Goal: Task Accomplishment & Management: Complete application form

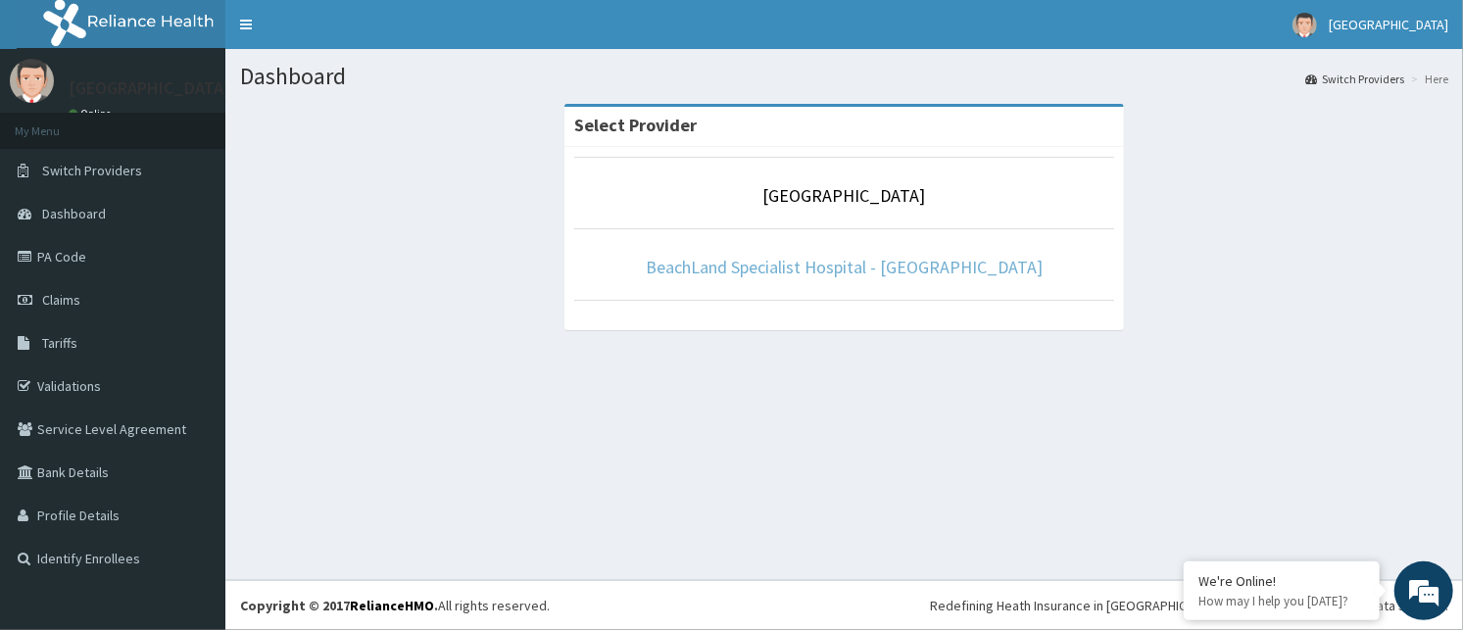
click at [857, 262] on link "BeachLand Specialist Hospital - Annex" at bounding box center [844, 267] width 397 height 23
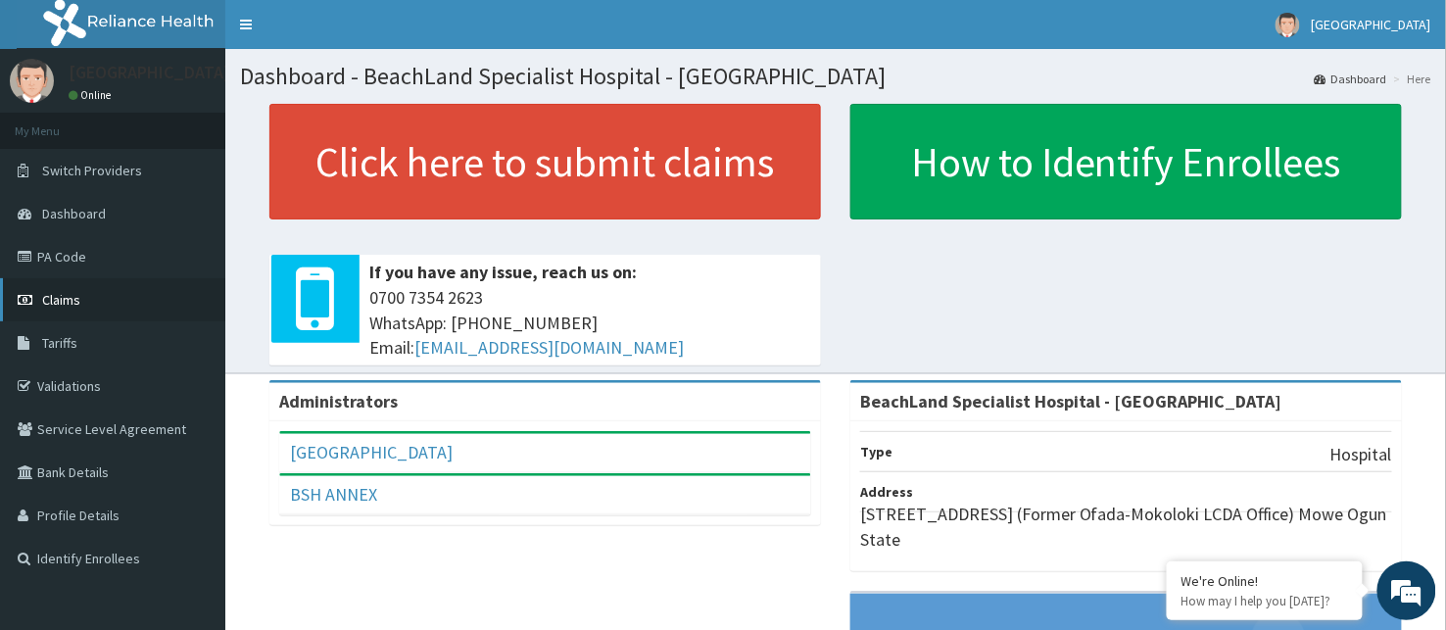
click at [86, 295] on link "Claims" at bounding box center [112, 299] width 225 height 43
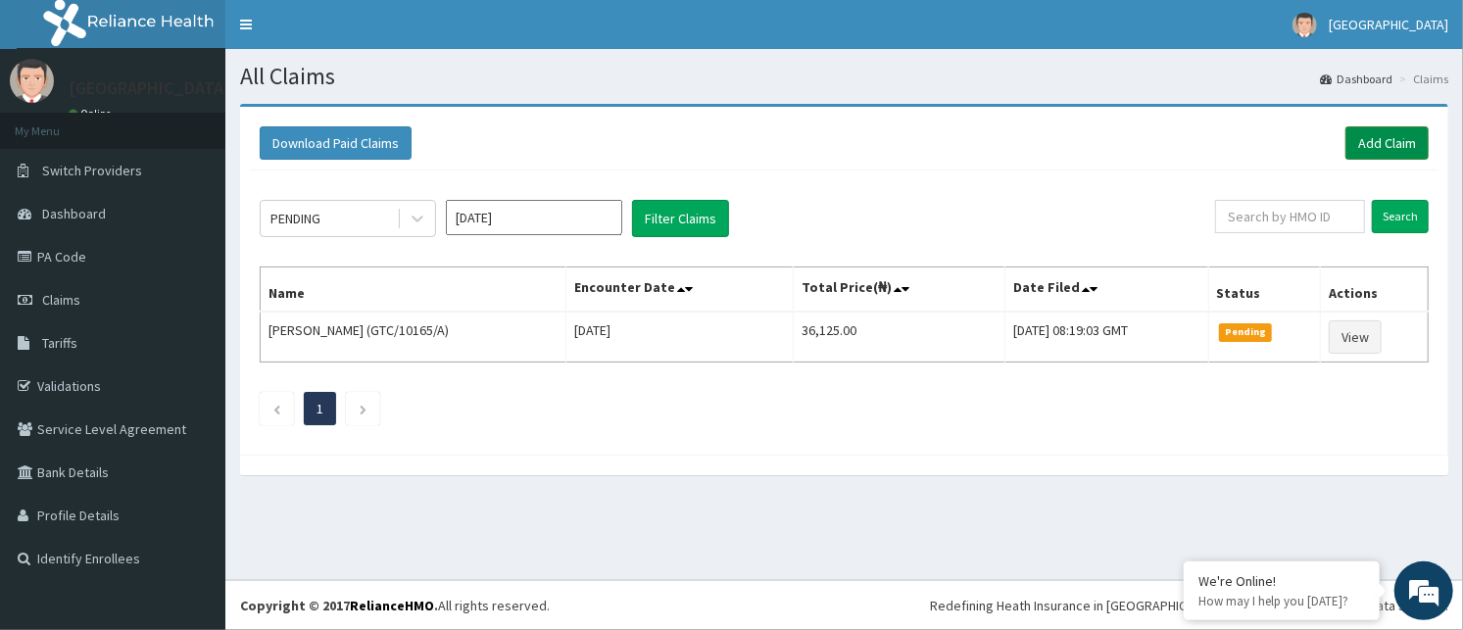
click at [1408, 139] on link "Add Claim" at bounding box center [1386, 142] width 83 height 33
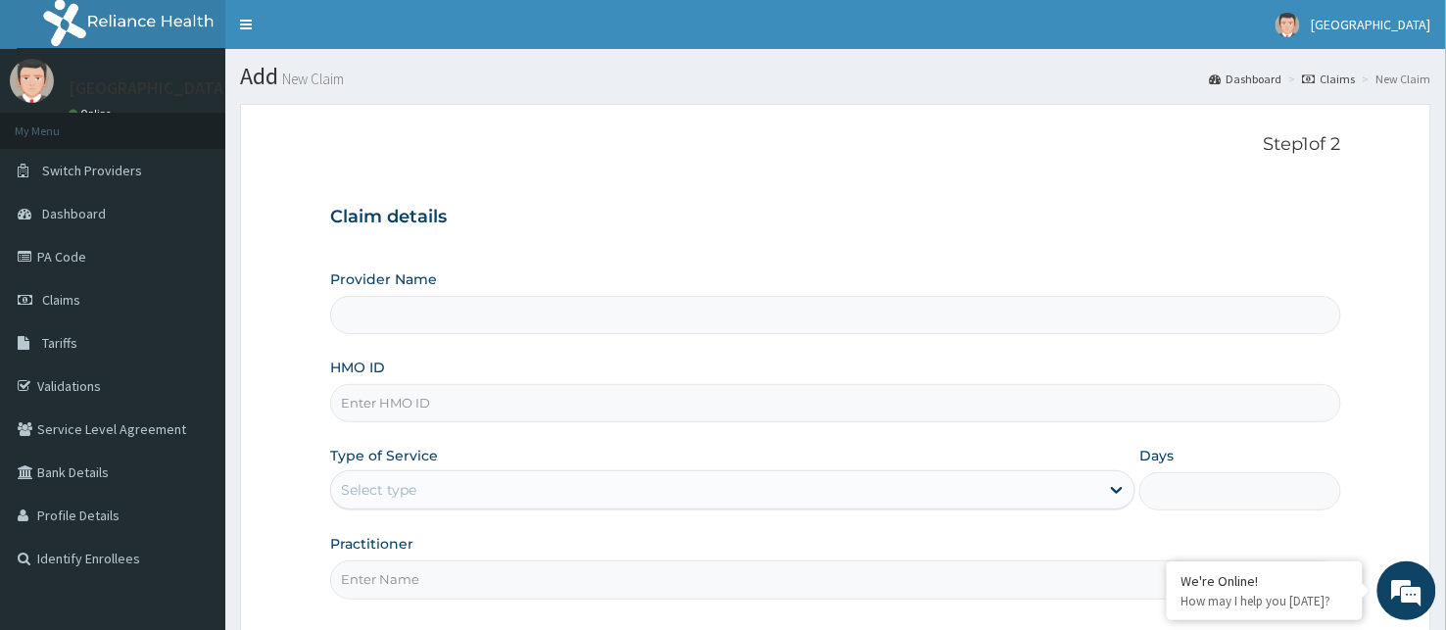
type input "BeachLand Specialist Hospital - Annex"
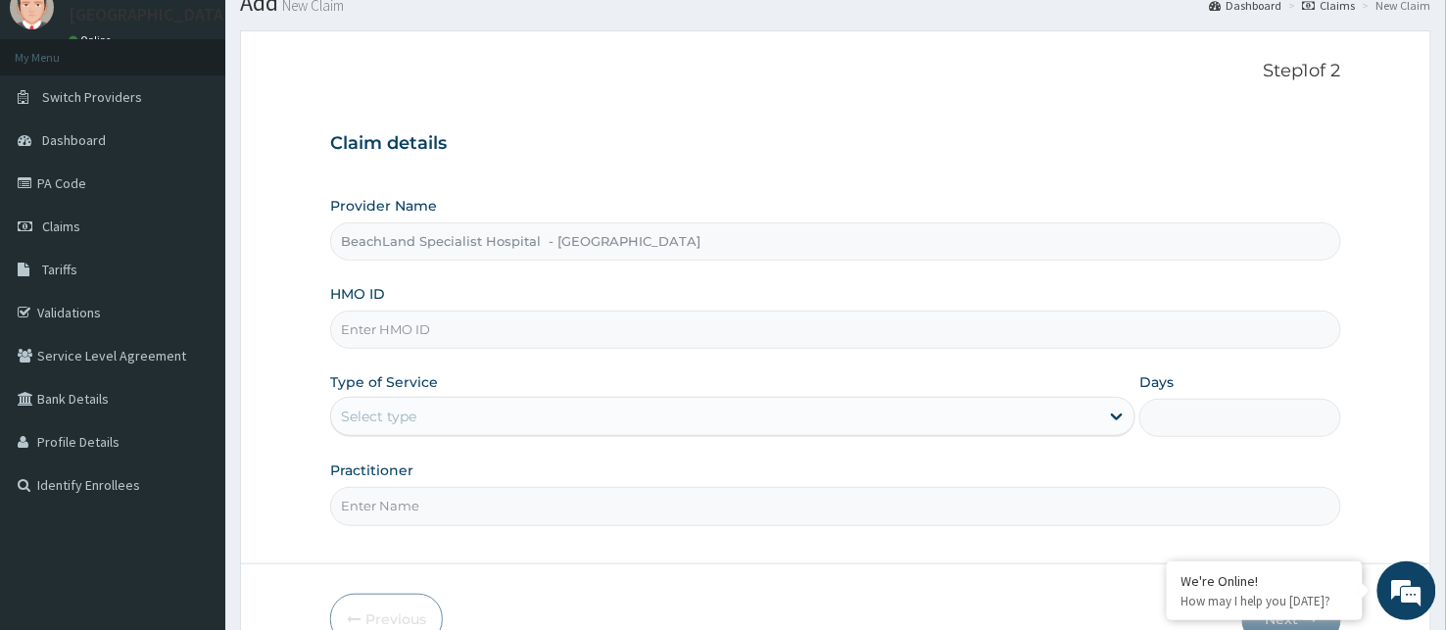
scroll to position [182, 0]
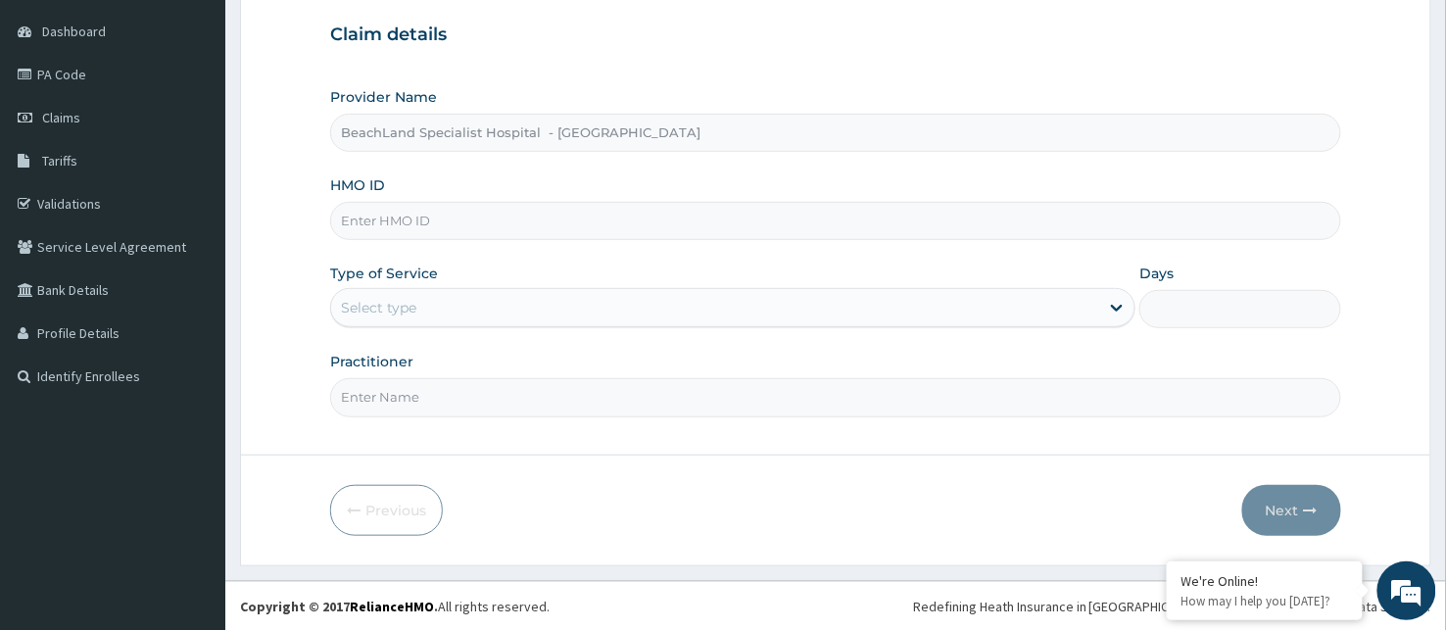
click at [643, 220] on input "HMO ID" at bounding box center [835, 221] width 1011 height 38
type input "WTC/10036/A"
click at [481, 309] on div "Select type" at bounding box center [715, 307] width 768 height 31
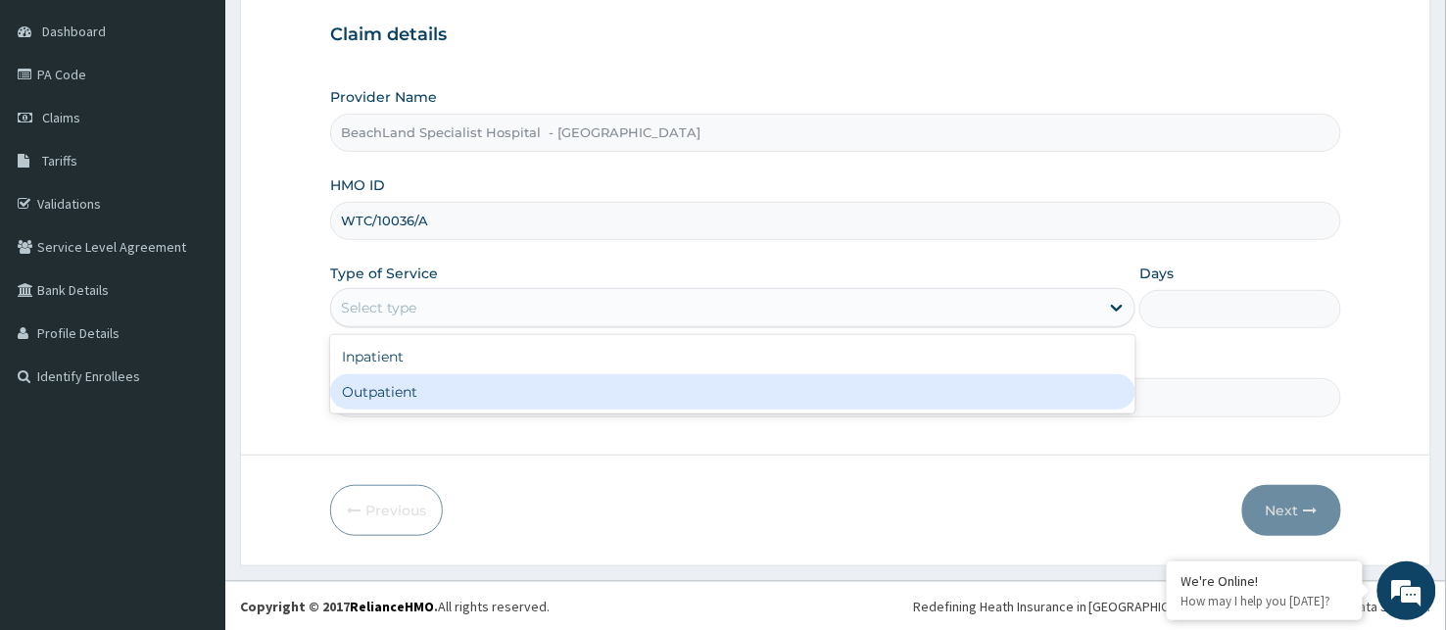
click at [443, 389] on div "Outpatient" at bounding box center [732, 391] width 805 height 35
type input "1"
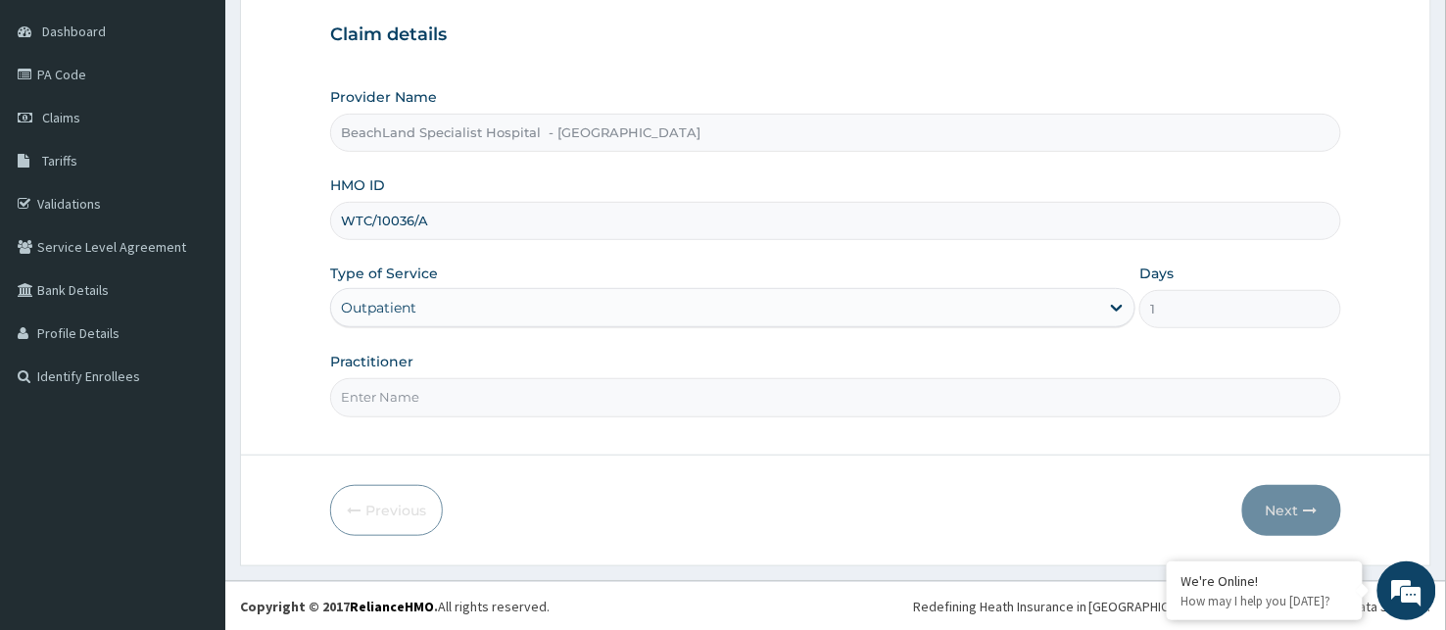
click at [404, 400] on input "Practitioner" at bounding box center [835, 397] width 1011 height 38
type input "DR. AJALA"
click at [1286, 501] on button "Next" at bounding box center [1291, 510] width 99 height 51
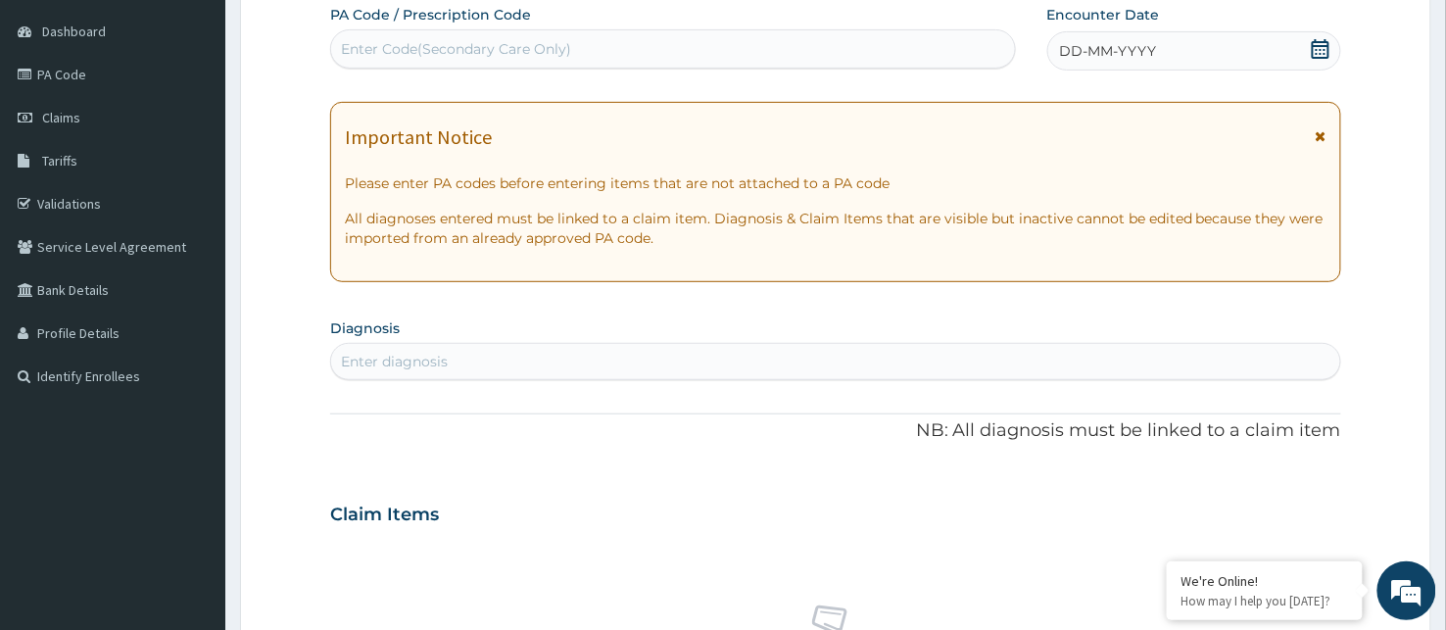
click at [689, 33] on div "Enter Code(Secondary Care Only)" at bounding box center [673, 48] width 684 height 31
type input "PA/B1F7D1"
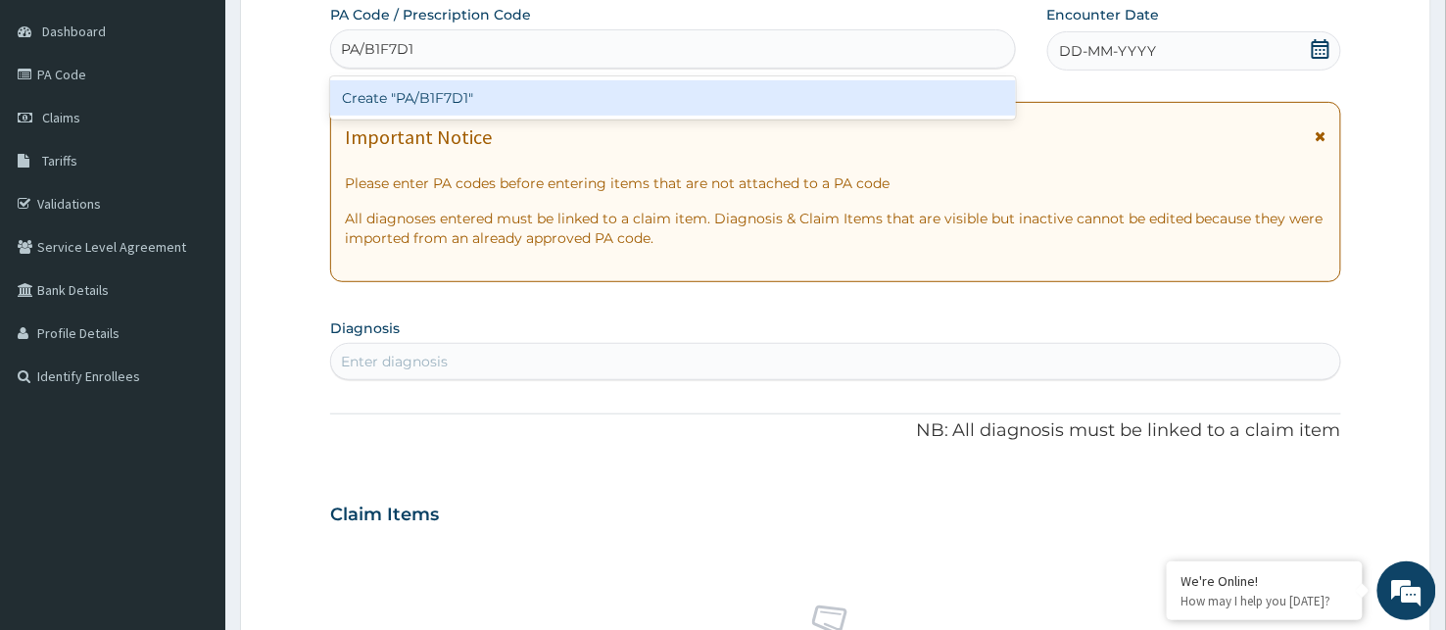
click at [687, 90] on div "Create "PA/B1F7D1"" at bounding box center [673, 97] width 686 height 35
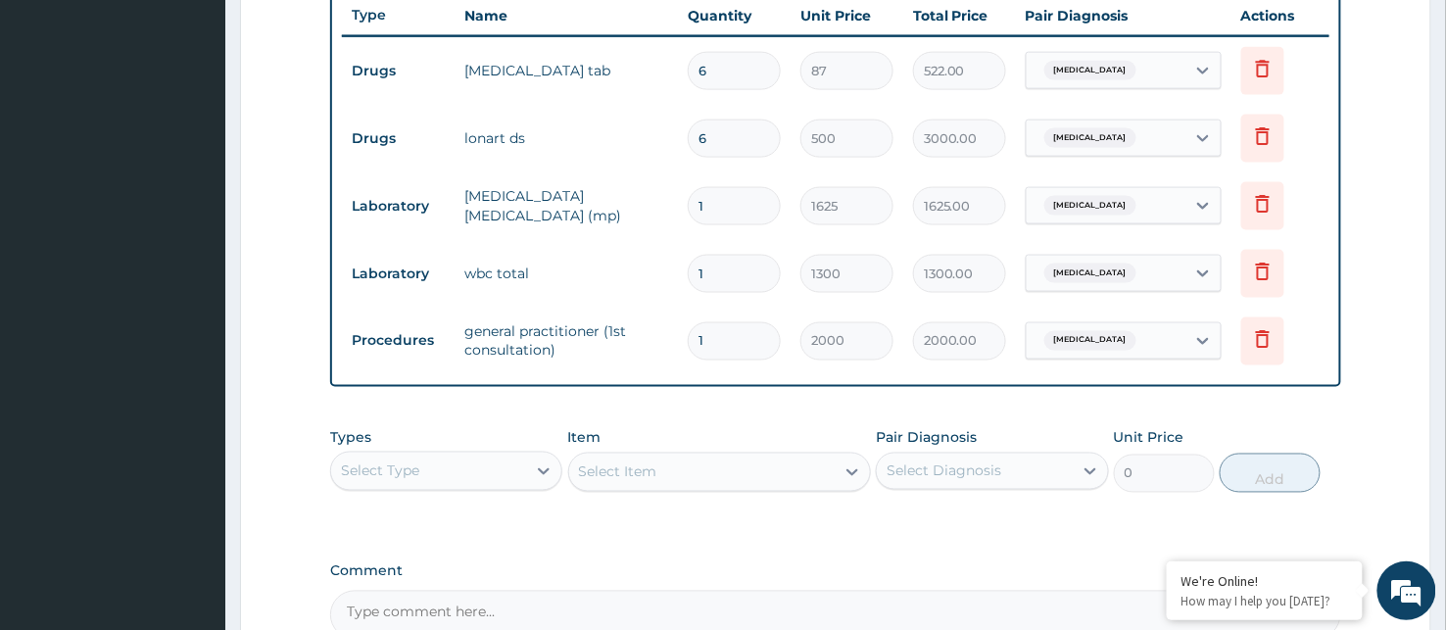
scroll to position [960, 0]
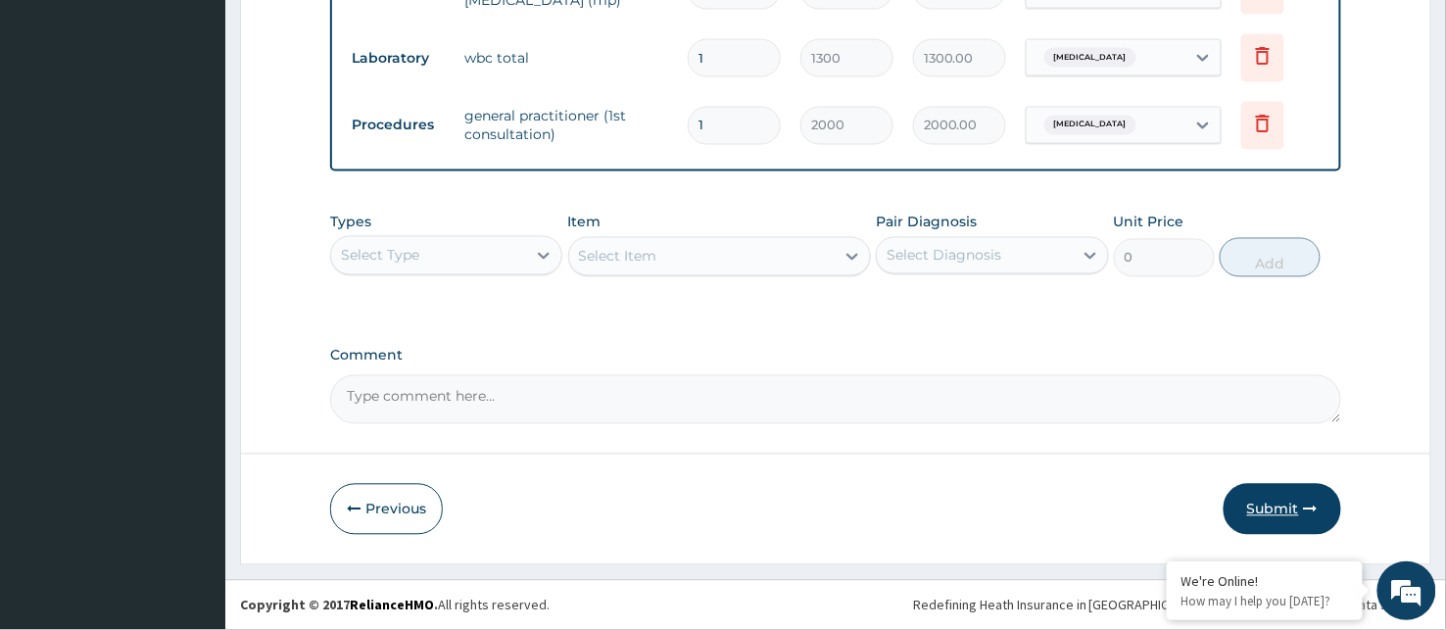
click at [1284, 494] on button "Submit" at bounding box center [1283, 509] width 118 height 51
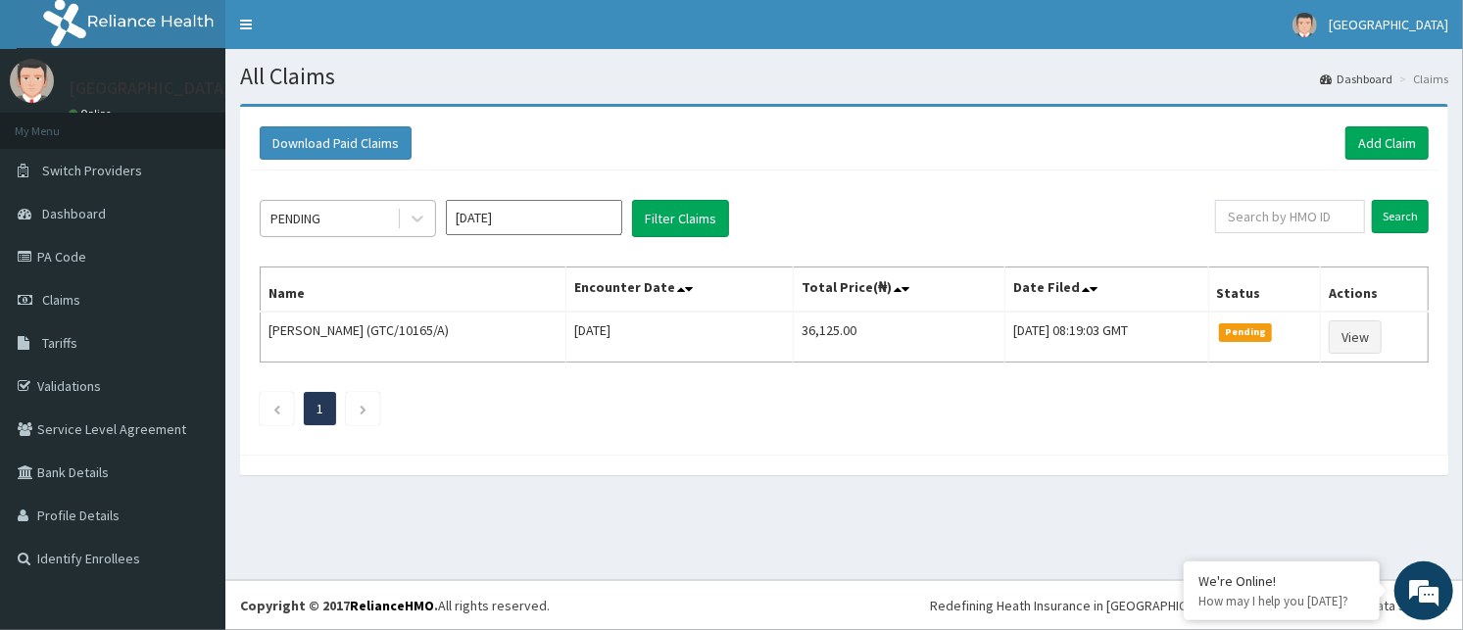
click at [328, 214] on div "PENDING" at bounding box center [329, 218] width 136 height 31
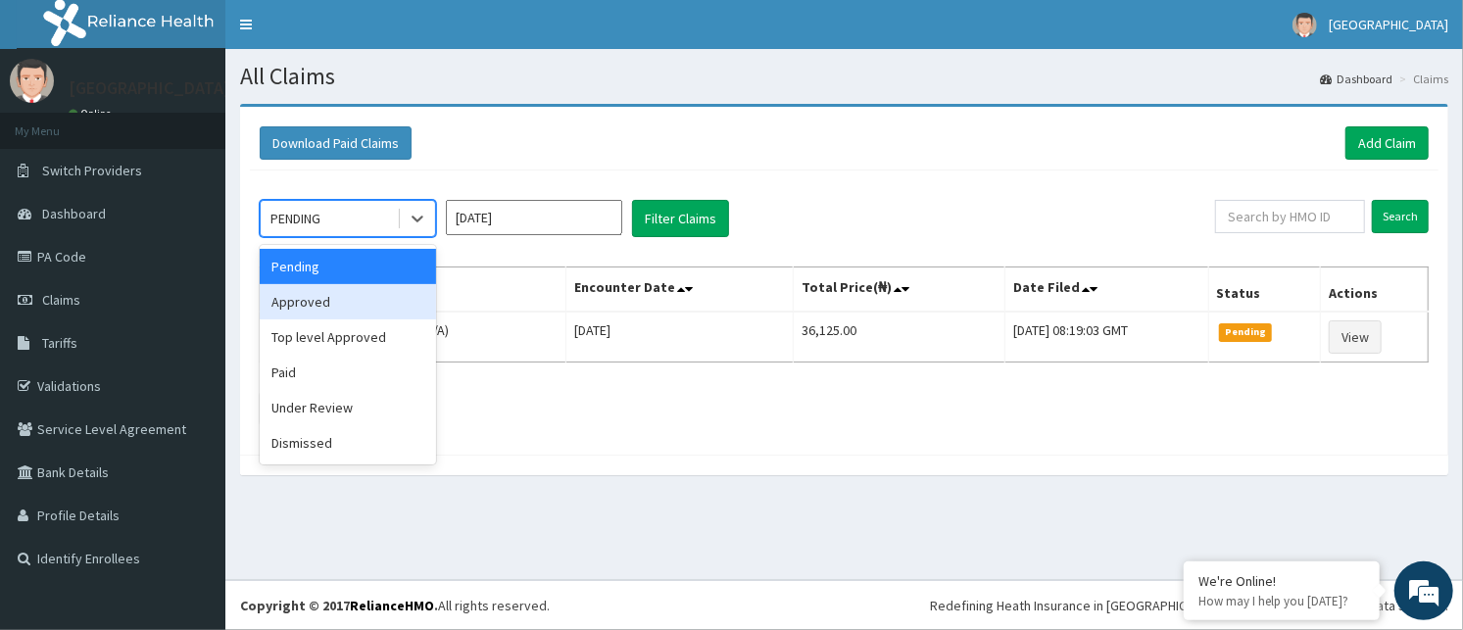
click at [341, 299] on div "Approved" at bounding box center [348, 301] width 176 height 35
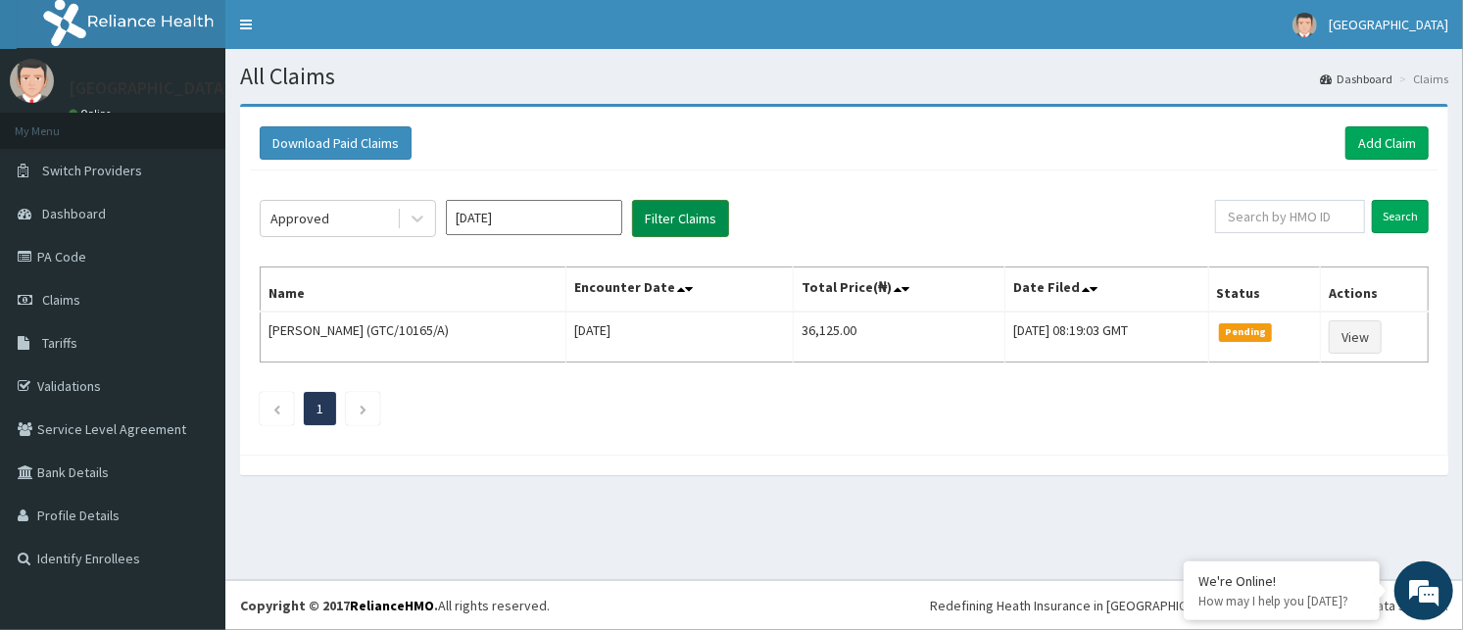
click at [693, 216] on button "Filter Claims" at bounding box center [680, 218] width 97 height 37
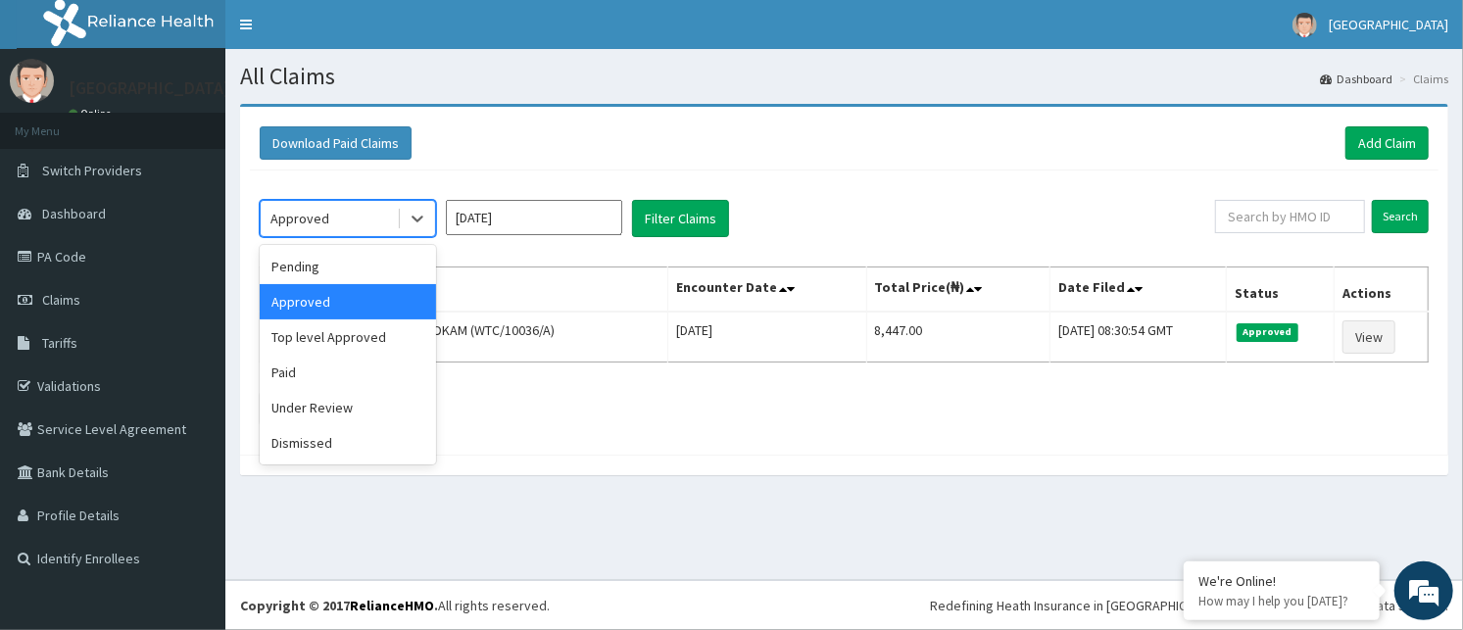
click at [369, 220] on div "Approved" at bounding box center [329, 218] width 136 height 31
click at [343, 404] on div "Under Review" at bounding box center [348, 407] width 176 height 35
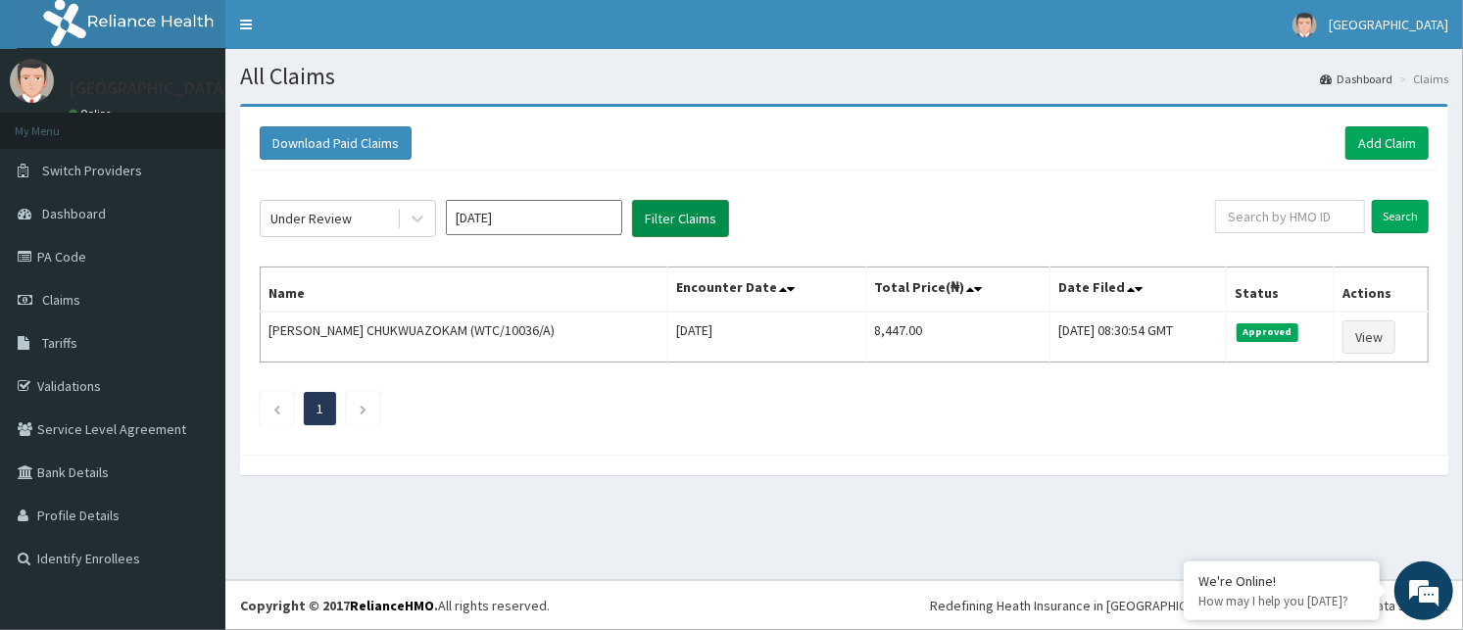
click at [677, 210] on button "Filter Claims" at bounding box center [680, 218] width 97 height 37
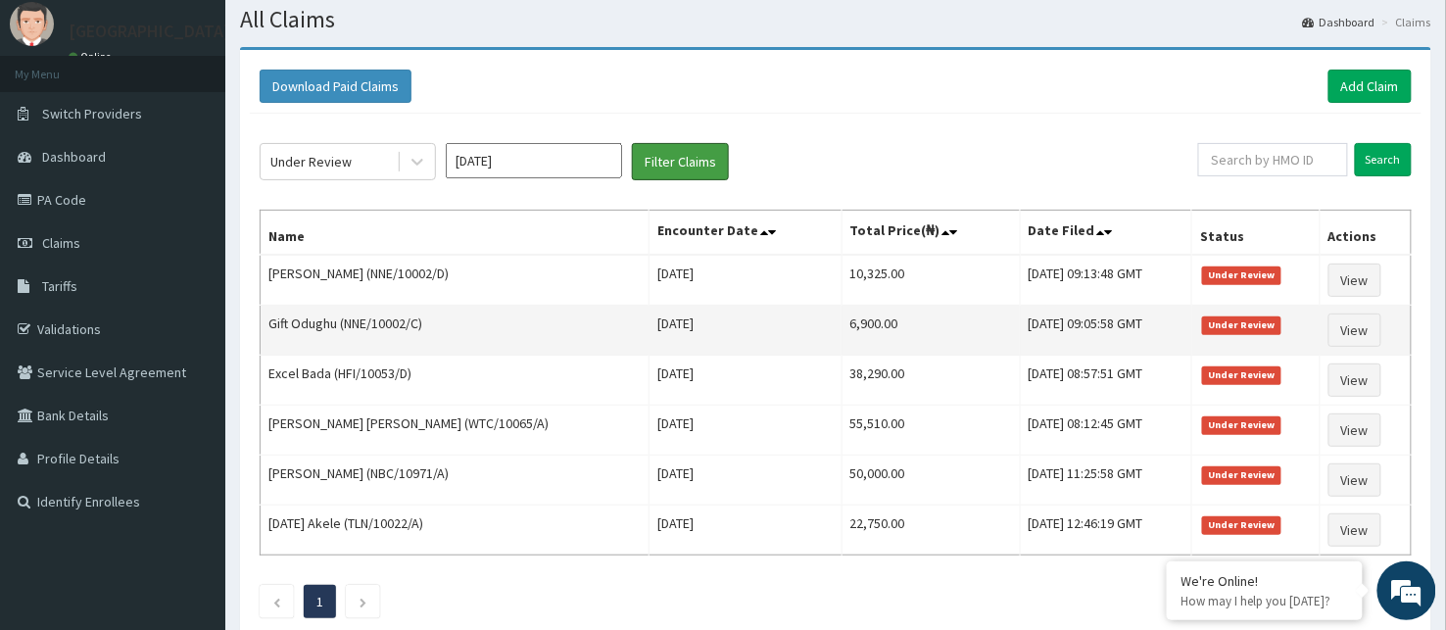
scroll to position [109, 0]
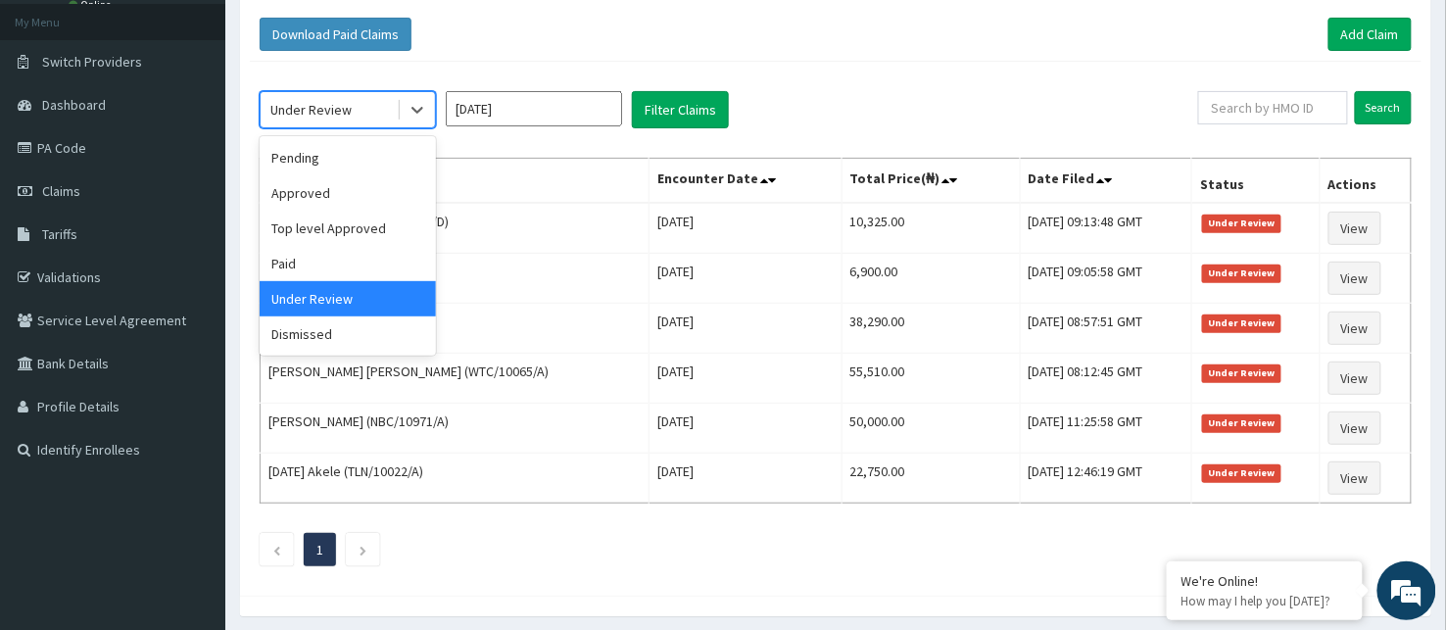
click at [349, 108] on div "Under Review" at bounding box center [310, 110] width 81 height 20
click at [343, 225] on div "Top level Approved" at bounding box center [348, 228] width 176 height 35
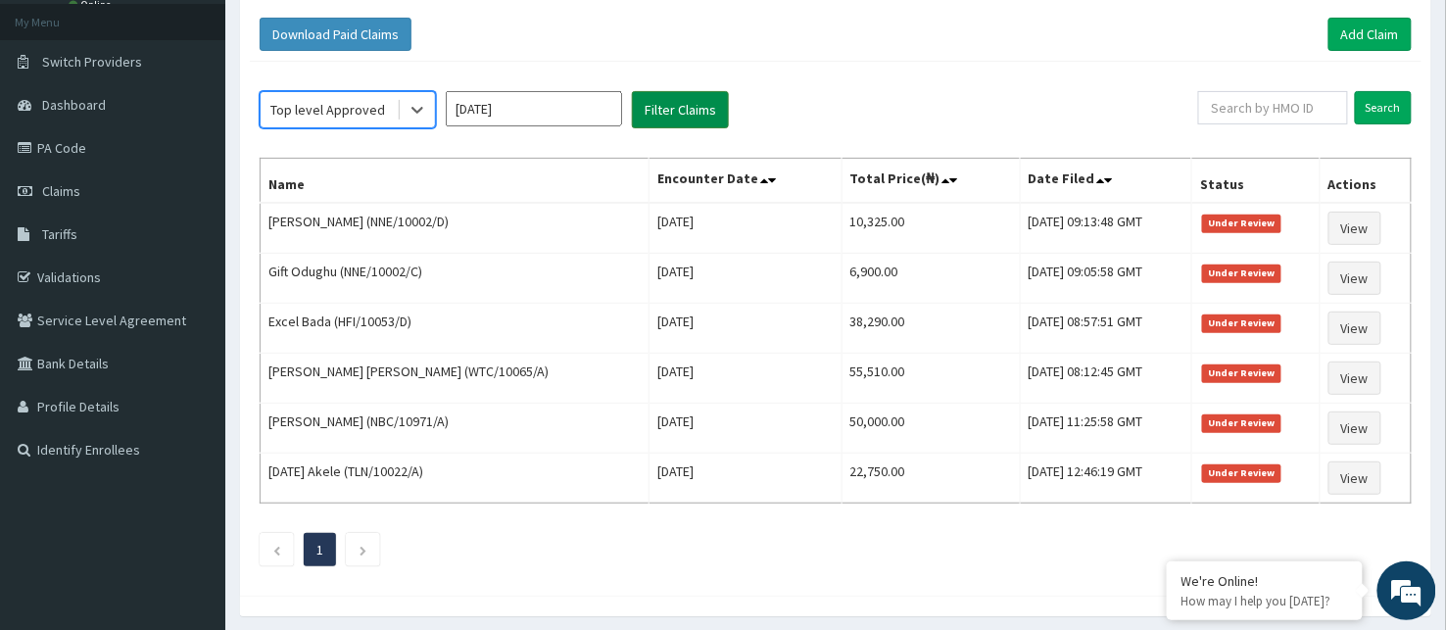
click at [669, 112] on button "Filter Claims" at bounding box center [680, 109] width 97 height 37
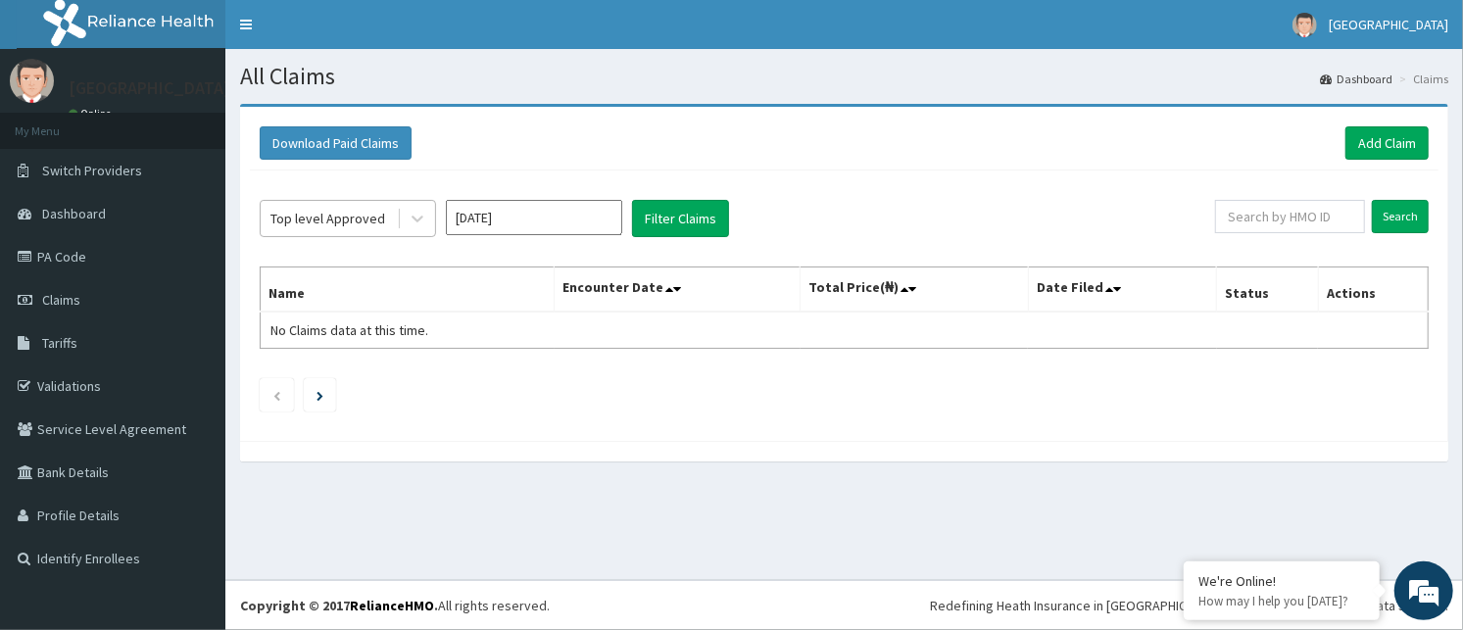
click at [359, 218] on div "Top level Approved" at bounding box center [327, 219] width 115 height 20
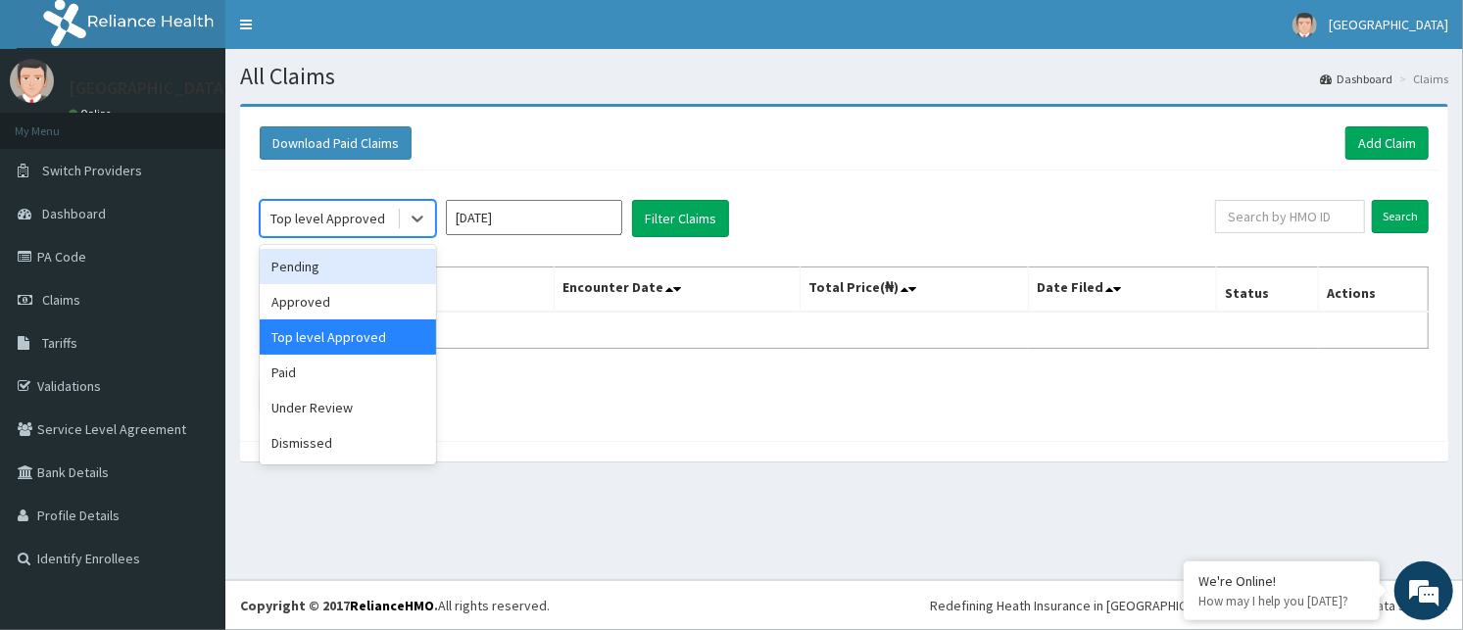
click at [358, 265] on div "Pending" at bounding box center [348, 266] width 176 height 35
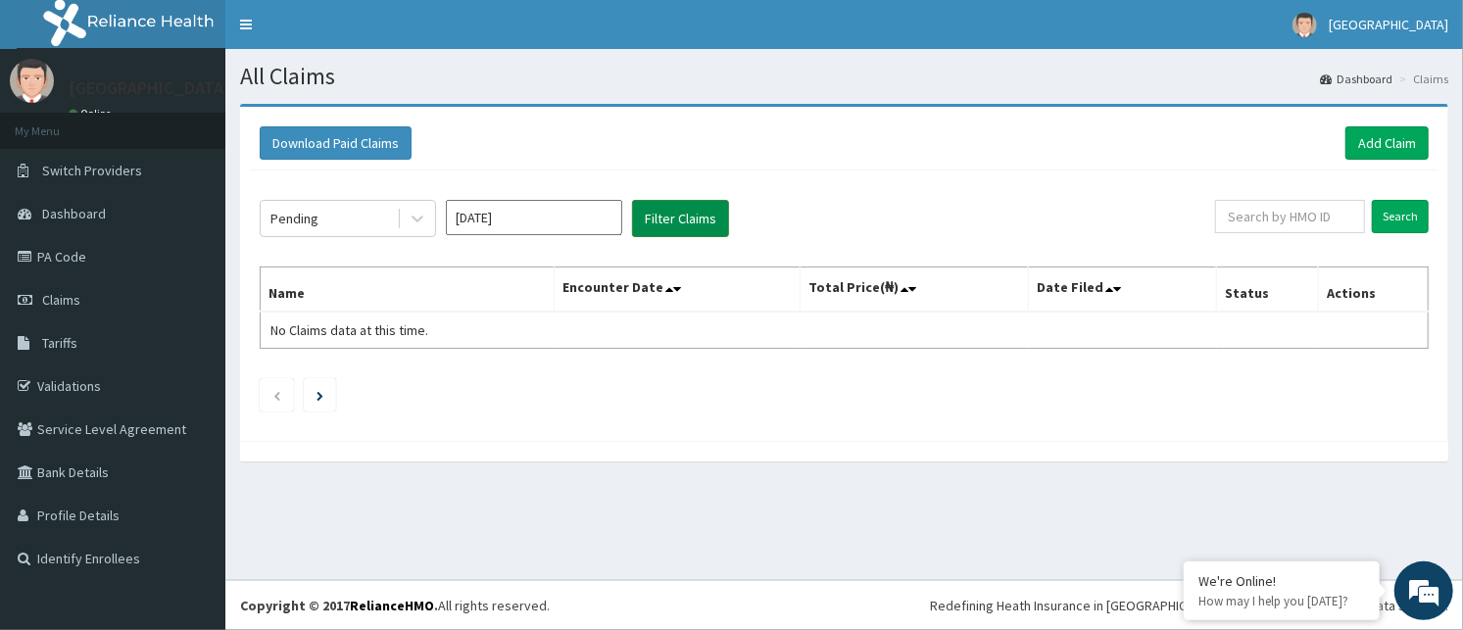
click at [664, 218] on button "Filter Claims" at bounding box center [680, 218] width 97 height 37
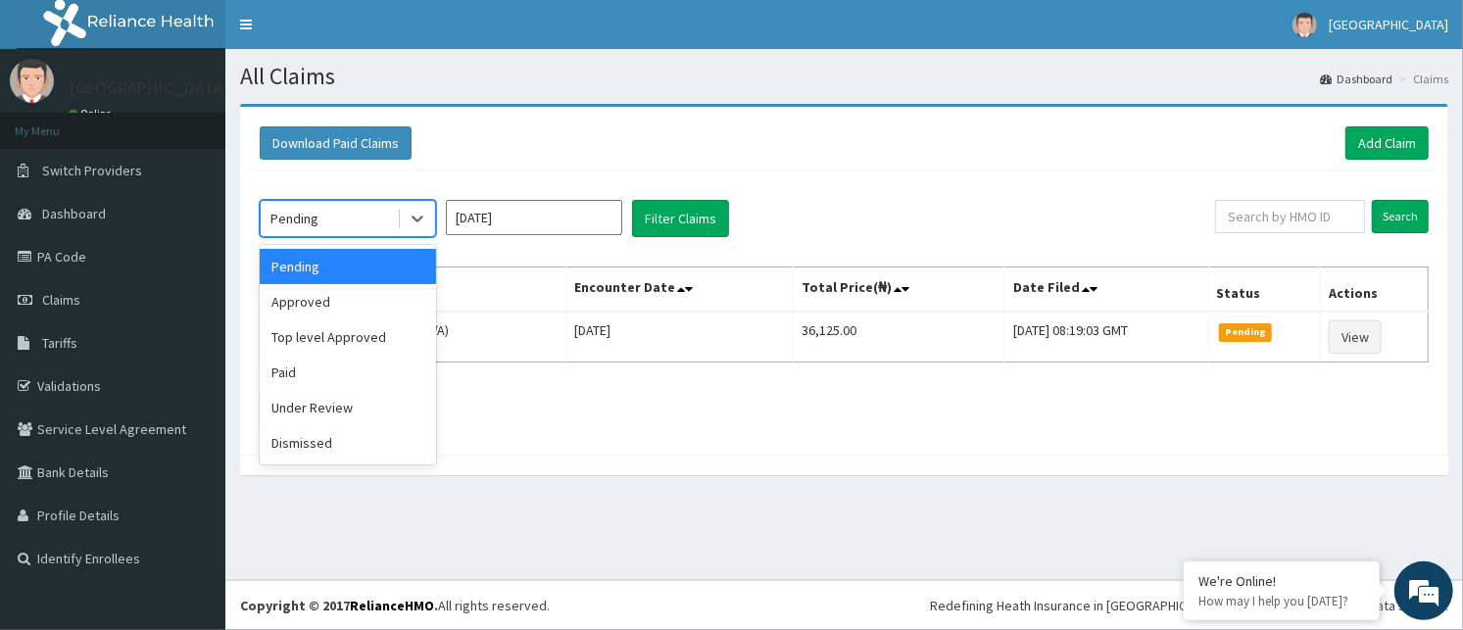
click at [318, 206] on div "Pending" at bounding box center [329, 218] width 136 height 31
click at [323, 411] on div "Under Review" at bounding box center [348, 407] width 176 height 35
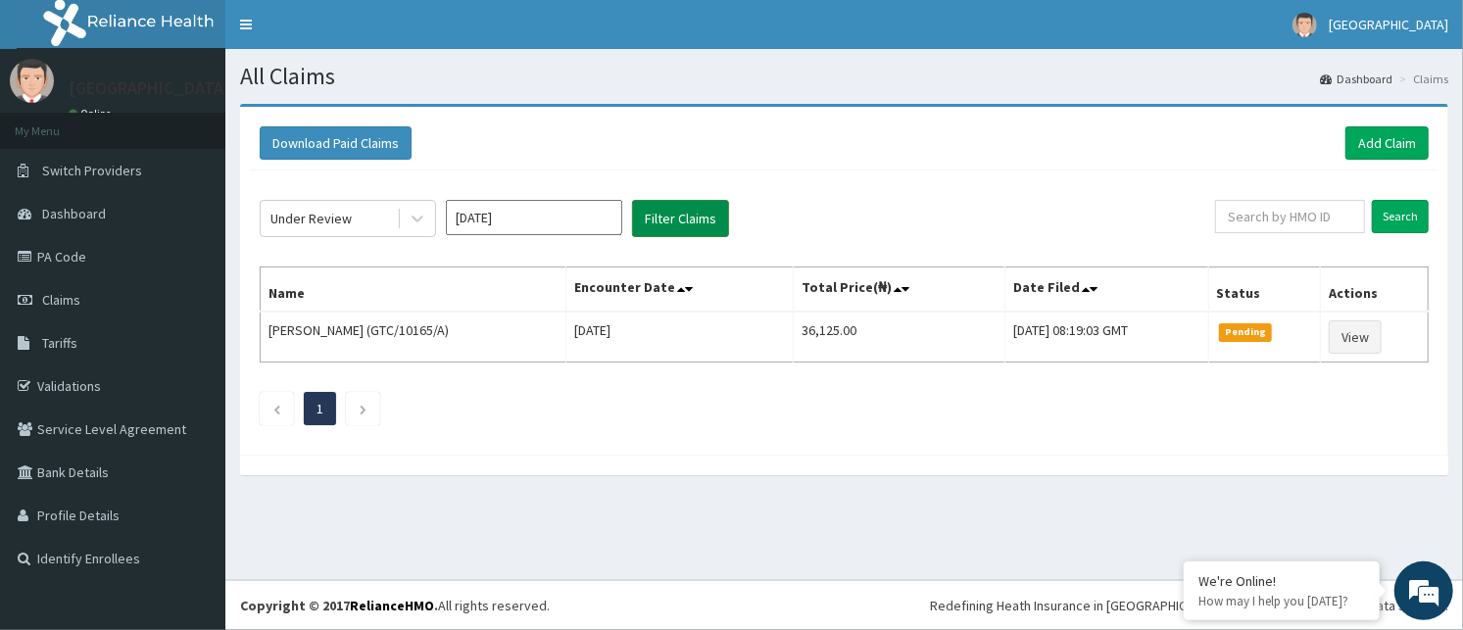
click at [694, 209] on button "Filter Claims" at bounding box center [680, 218] width 97 height 37
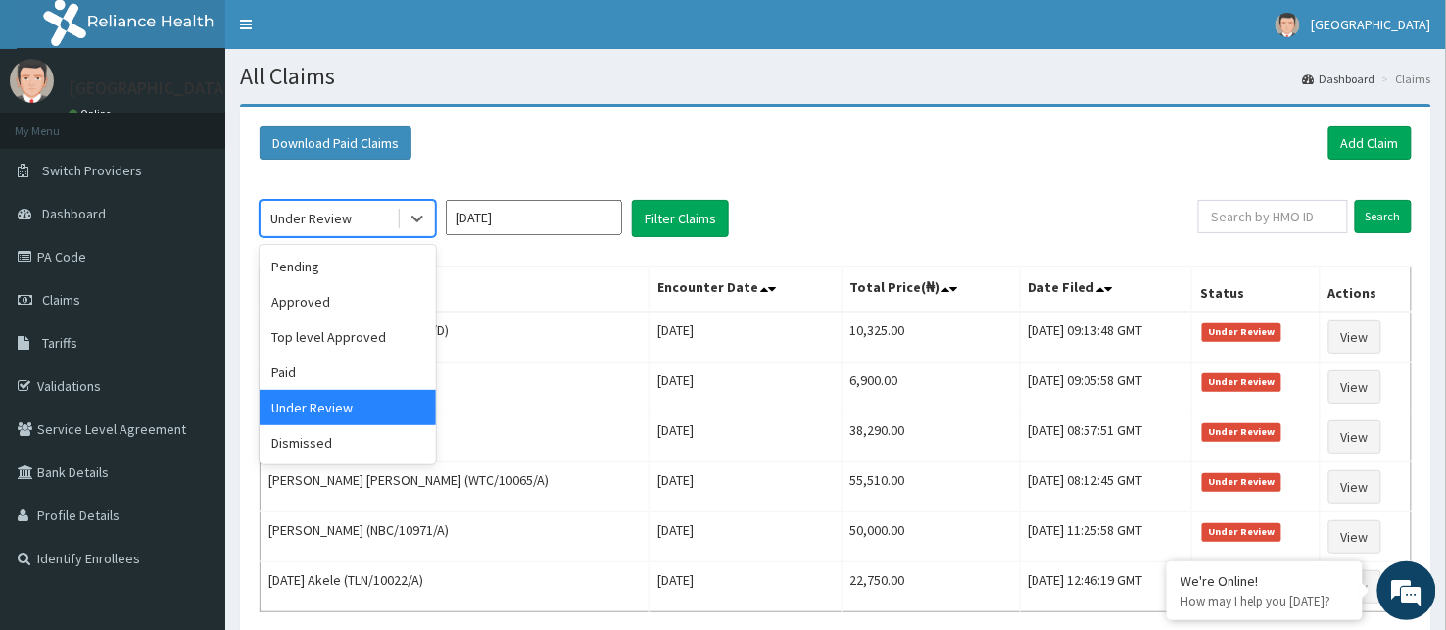
click at [355, 218] on div "Under Review" at bounding box center [329, 218] width 136 height 31
click at [355, 297] on div "Approved" at bounding box center [348, 301] width 176 height 35
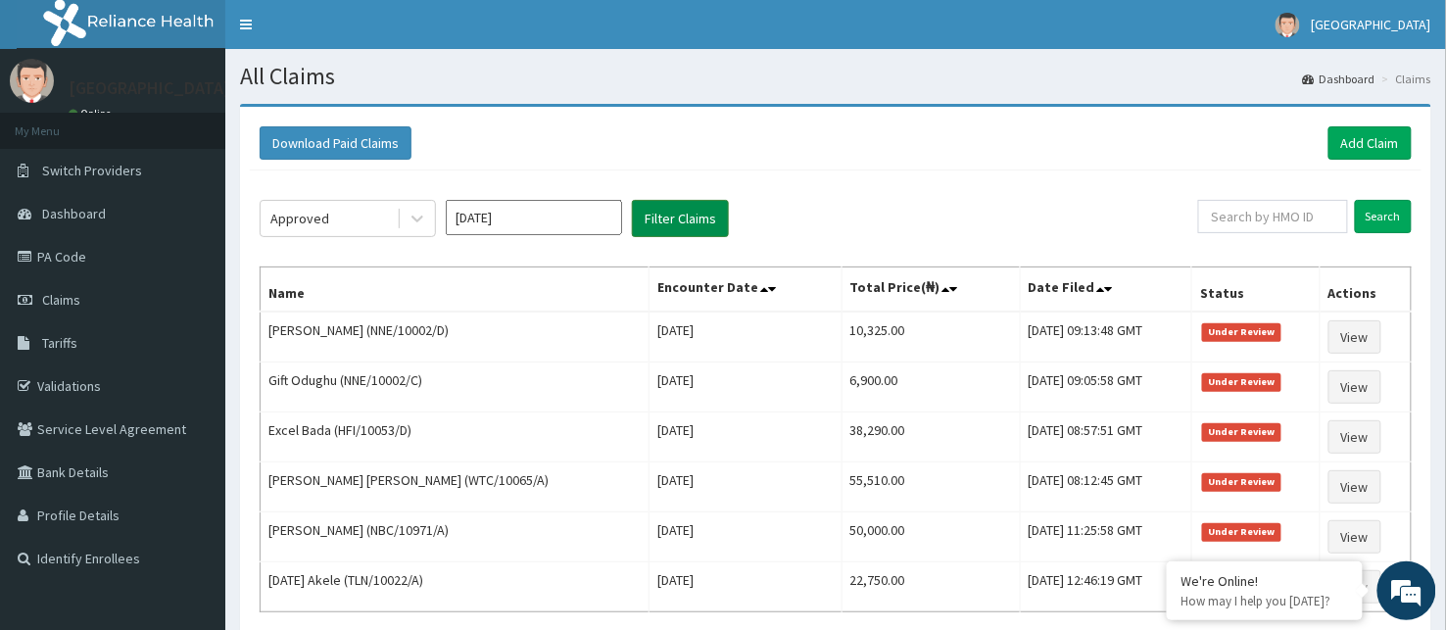
click at [656, 216] on button "Filter Claims" at bounding box center [680, 218] width 97 height 37
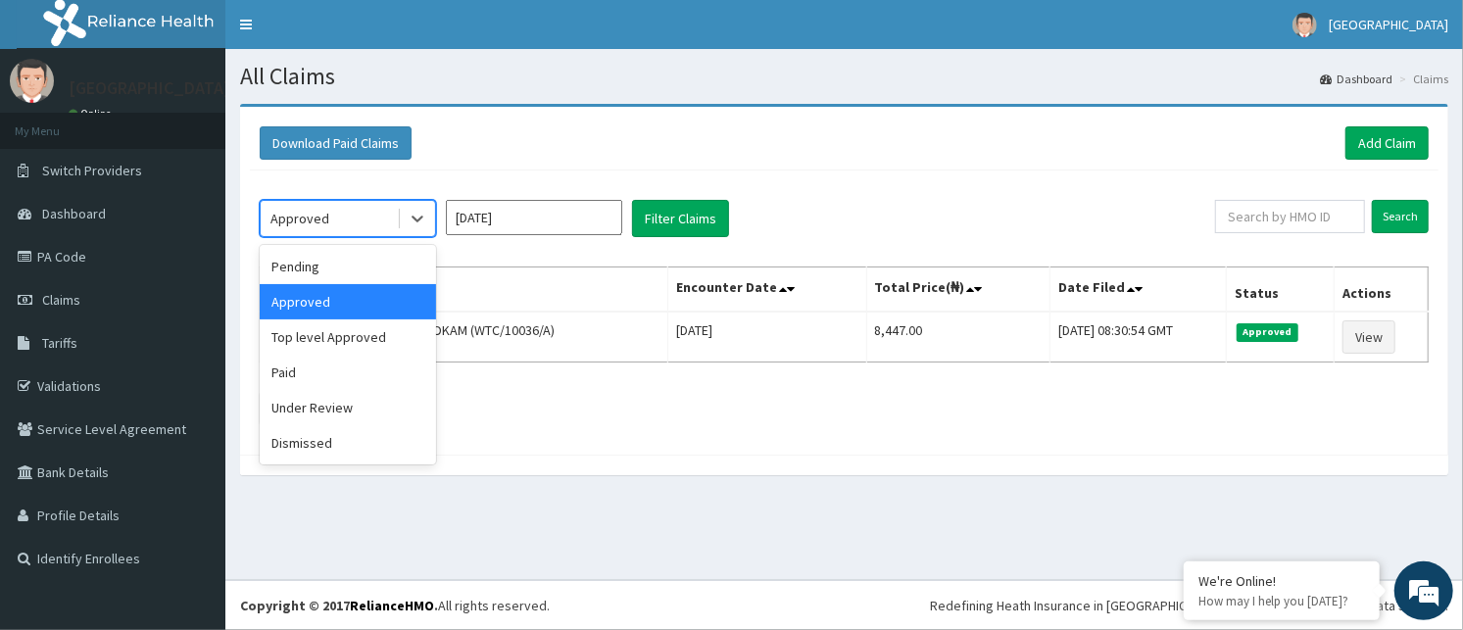
click at [347, 218] on div "Approved" at bounding box center [329, 218] width 136 height 31
click at [351, 355] on div "Paid" at bounding box center [348, 372] width 176 height 35
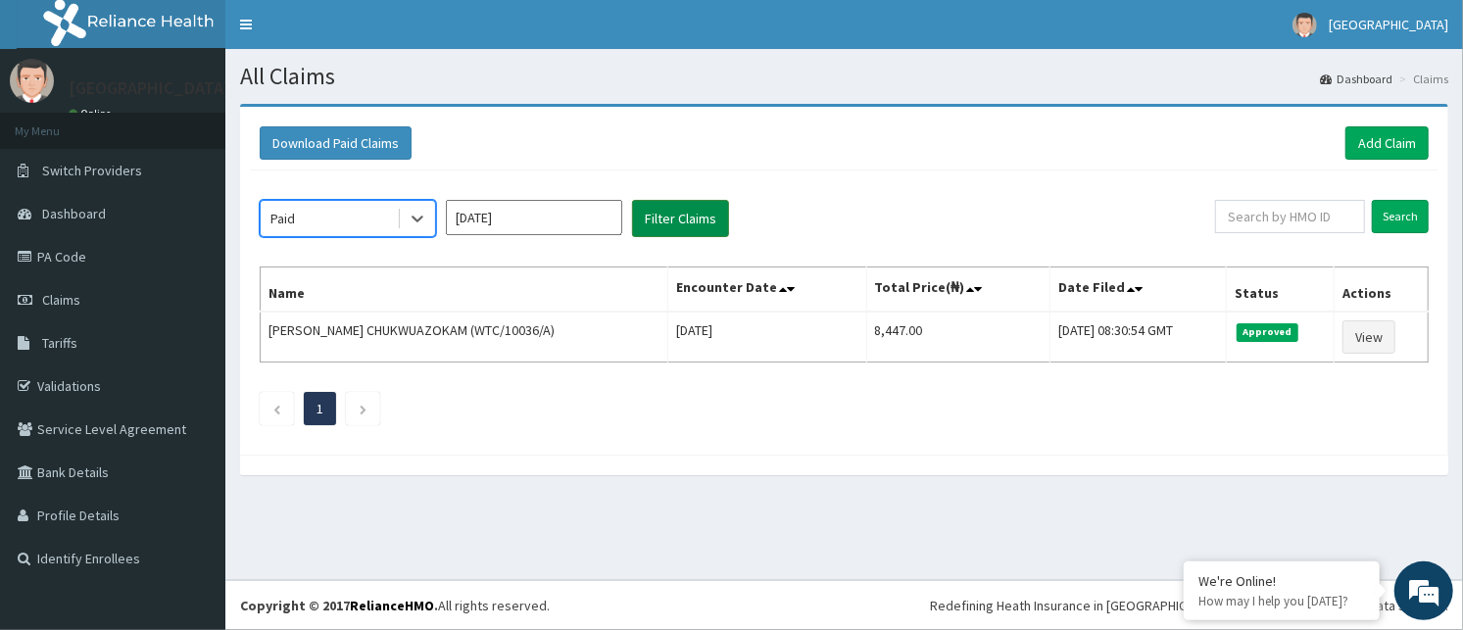
click at [693, 212] on button "Filter Claims" at bounding box center [680, 218] width 97 height 37
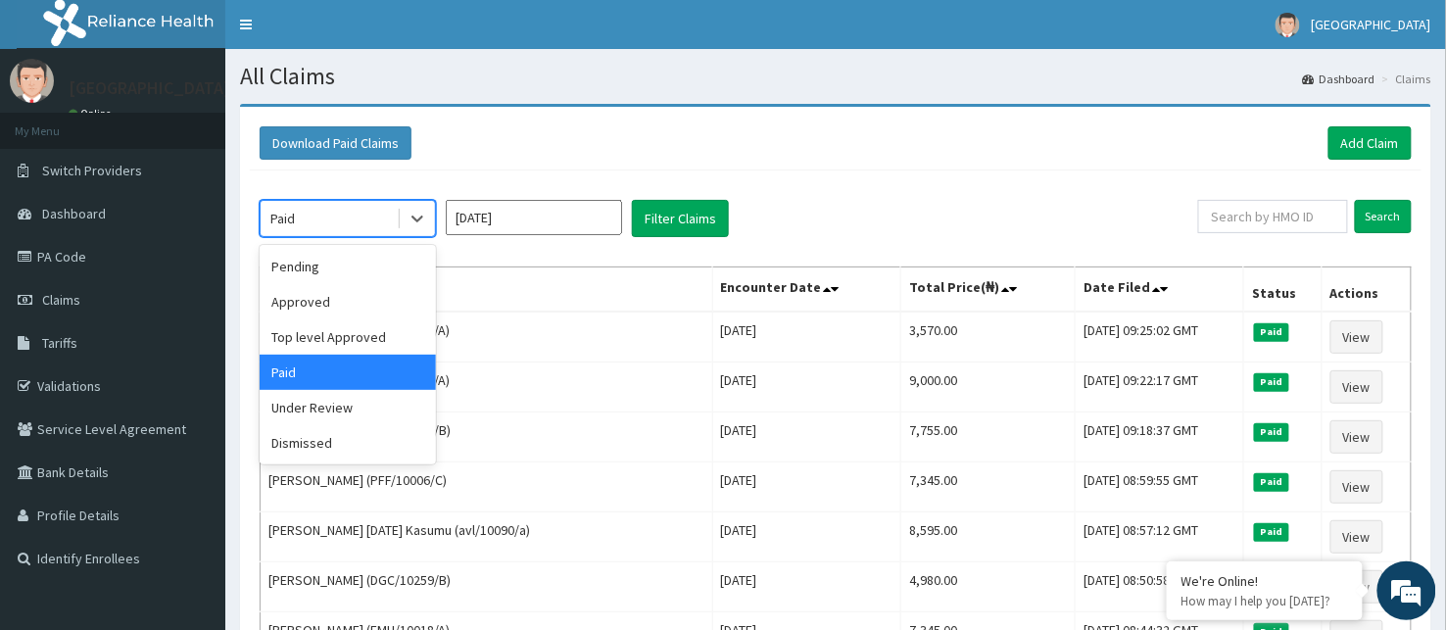
click at [334, 216] on div "Paid" at bounding box center [329, 218] width 136 height 31
drag, startPoint x: 384, startPoint y: 400, endPoint x: 509, endPoint y: 286, distance: 169.2
click at [386, 398] on div "Under Review" at bounding box center [348, 407] width 176 height 35
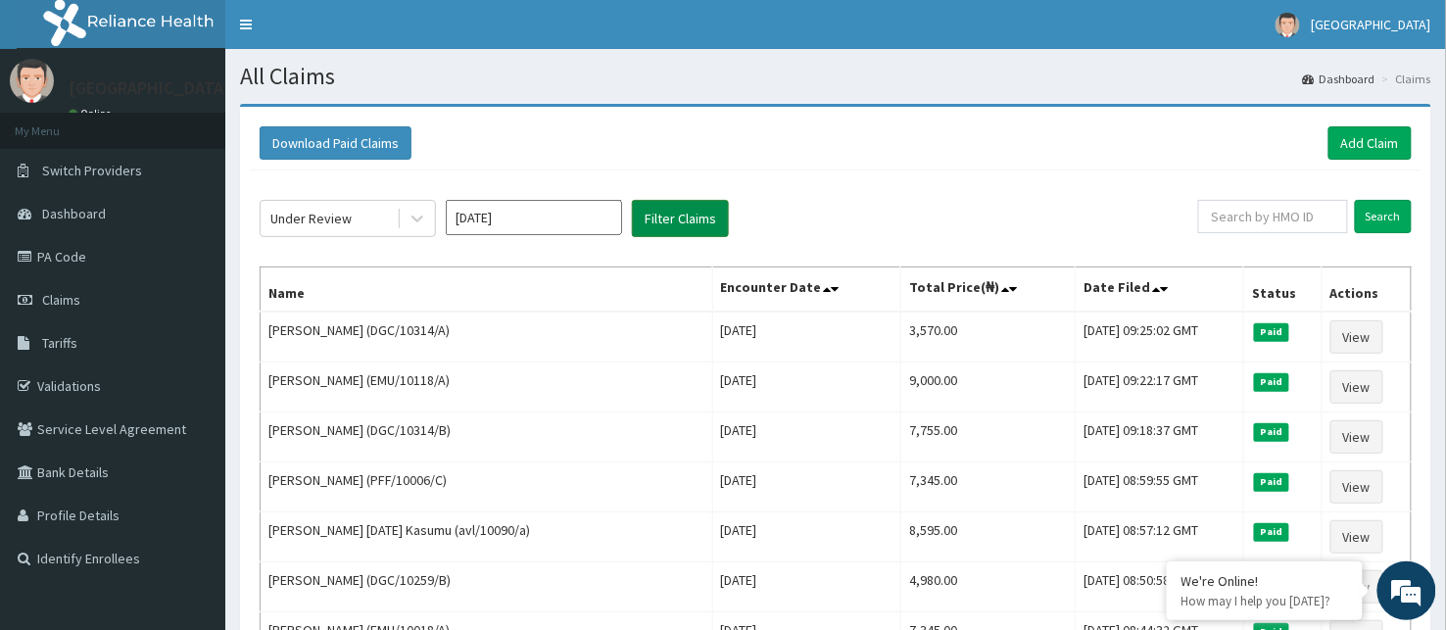
click at [680, 214] on button "Filter Claims" at bounding box center [680, 218] width 97 height 37
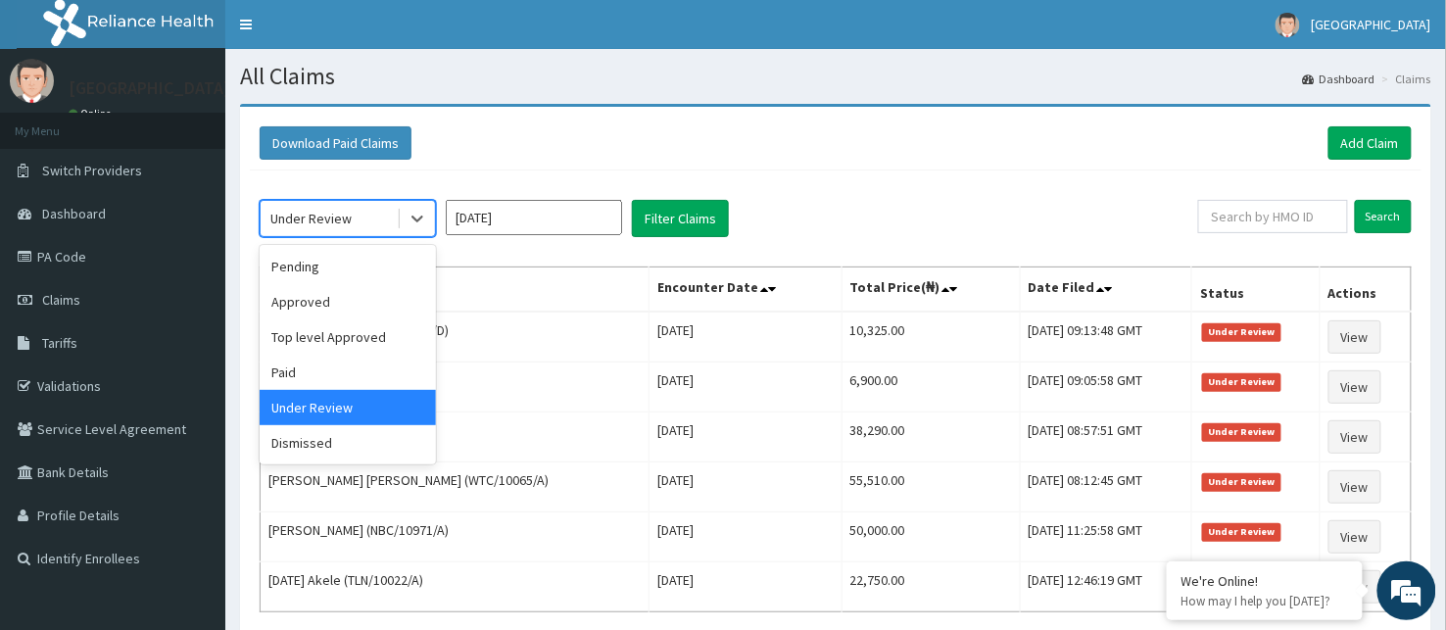
click at [364, 219] on div "Under Review" at bounding box center [329, 218] width 136 height 31
click at [396, 457] on div "Dismissed" at bounding box center [348, 442] width 176 height 35
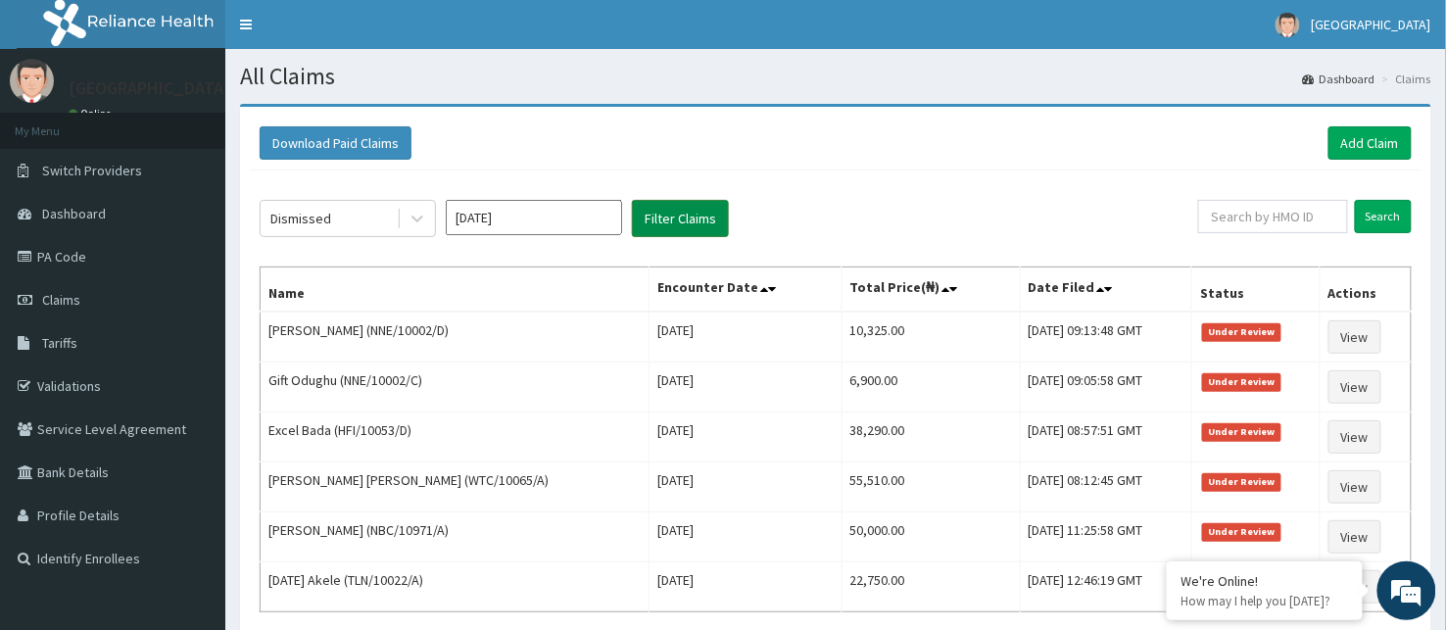
click at [693, 206] on button "Filter Claims" at bounding box center [680, 218] width 97 height 37
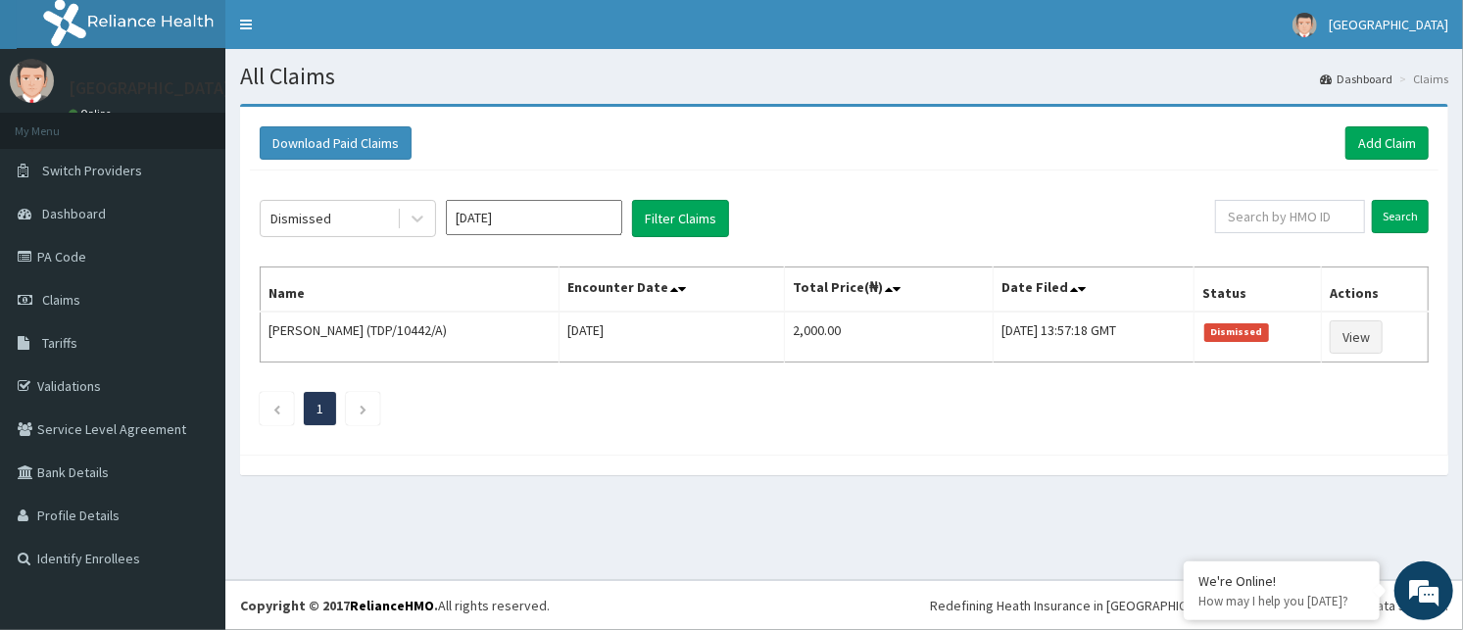
click at [533, 219] on input "Sep 2025" at bounding box center [534, 217] width 176 height 35
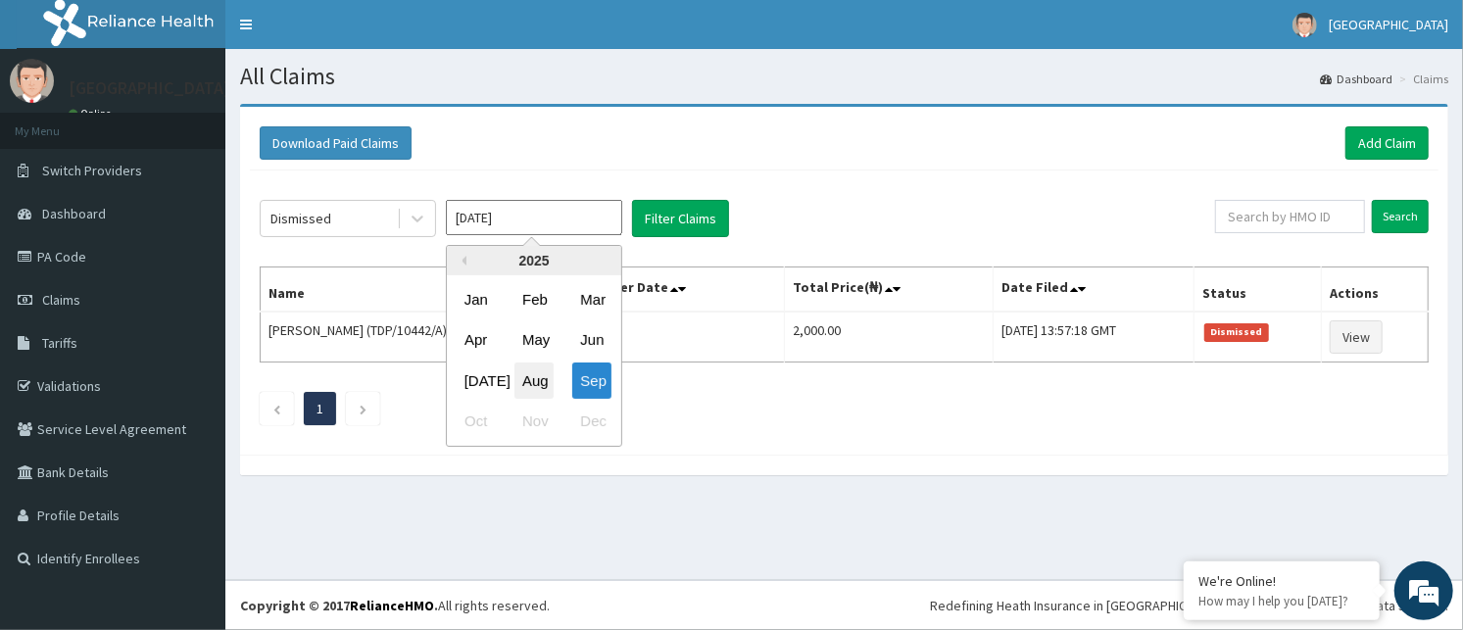
click at [541, 382] on div "Aug" at bounding box center [533, 381] width 39 height 36
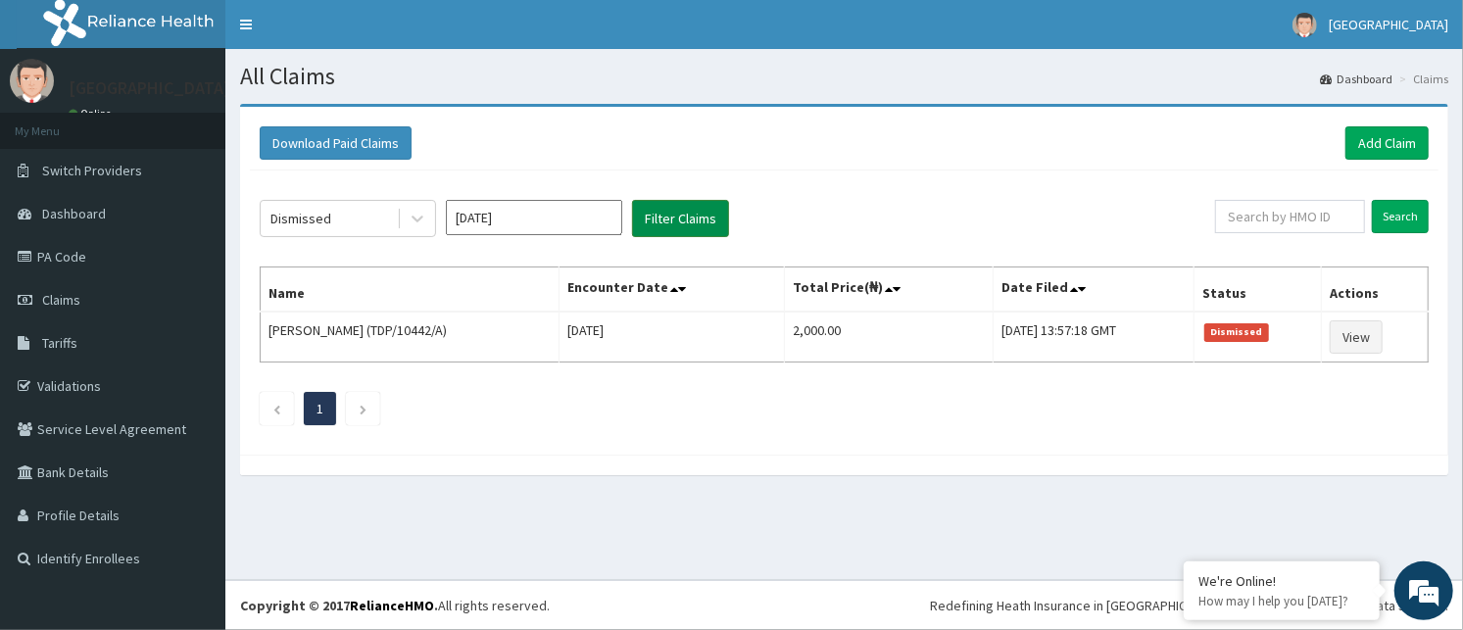
click at [700, 211] on button "Filter Claims" at bounding box center [680, 218] width 97 height 37
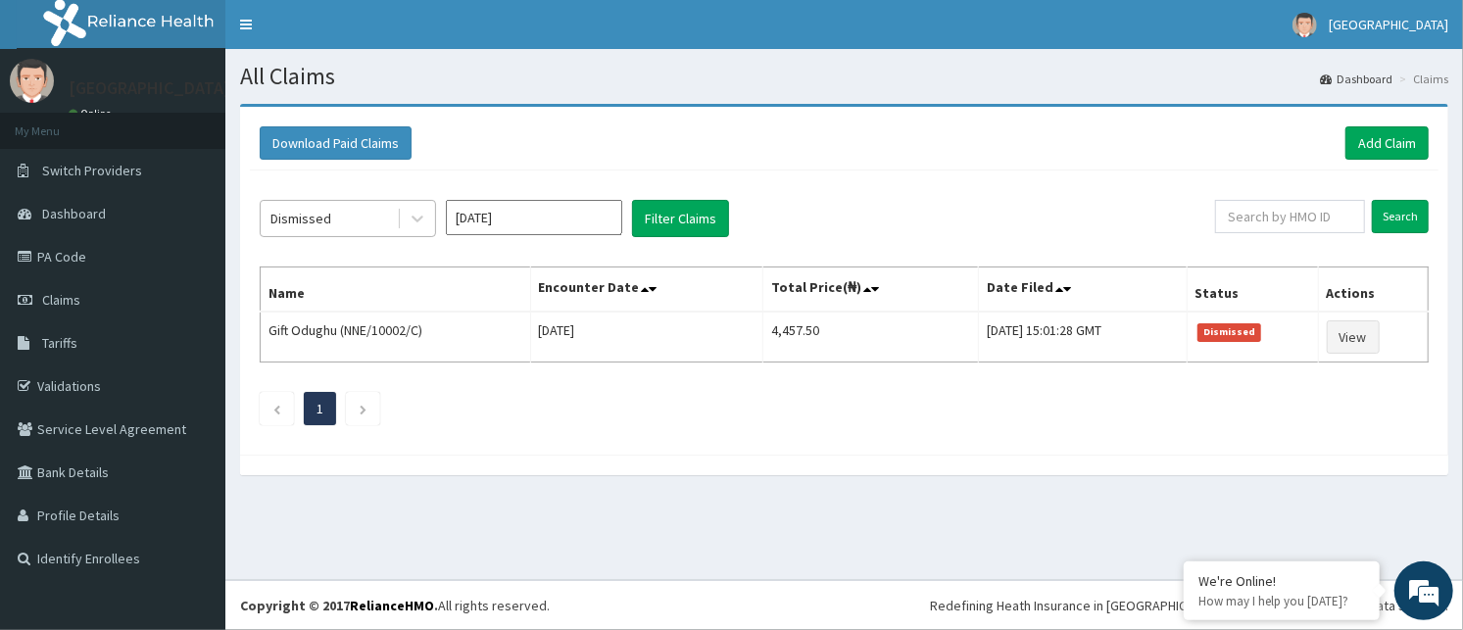
click at [338, 208] on div "Dismissed" at bounding box center [329, 218] width 136 height 31
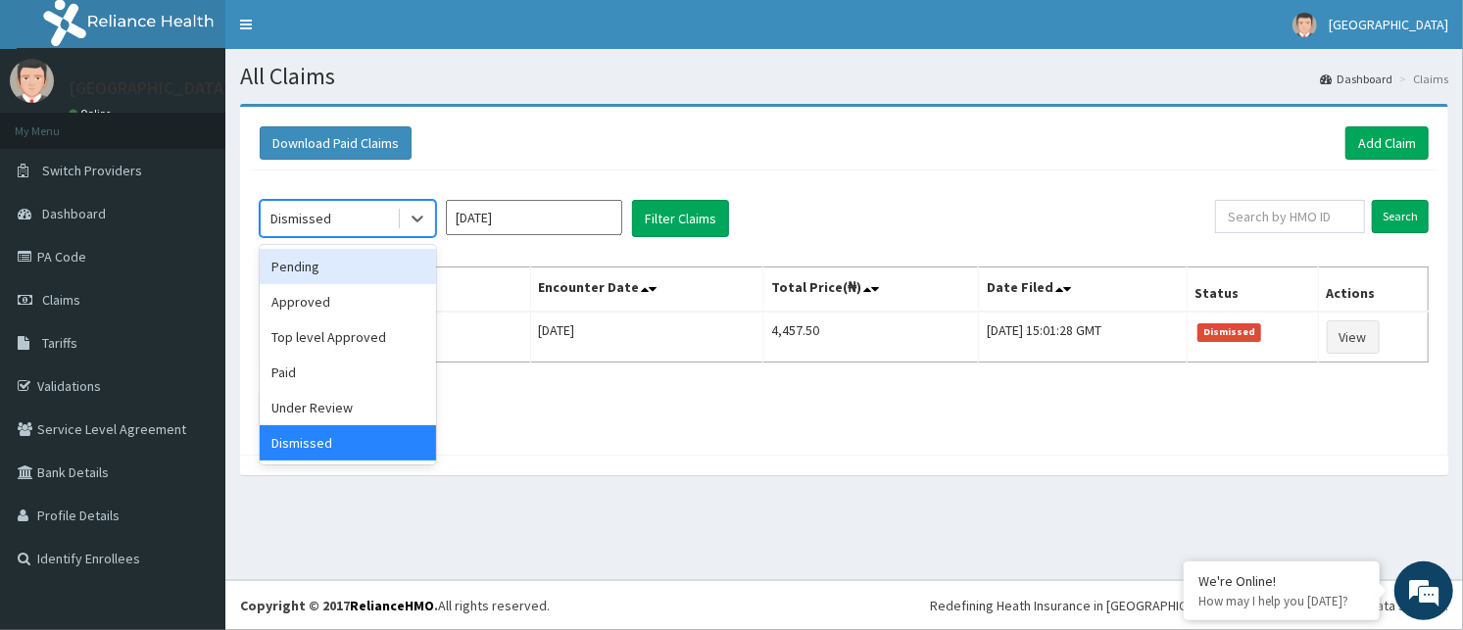
click at [325, 268] on div "Pending" at bounding box center [348, 266] width 176 height 35
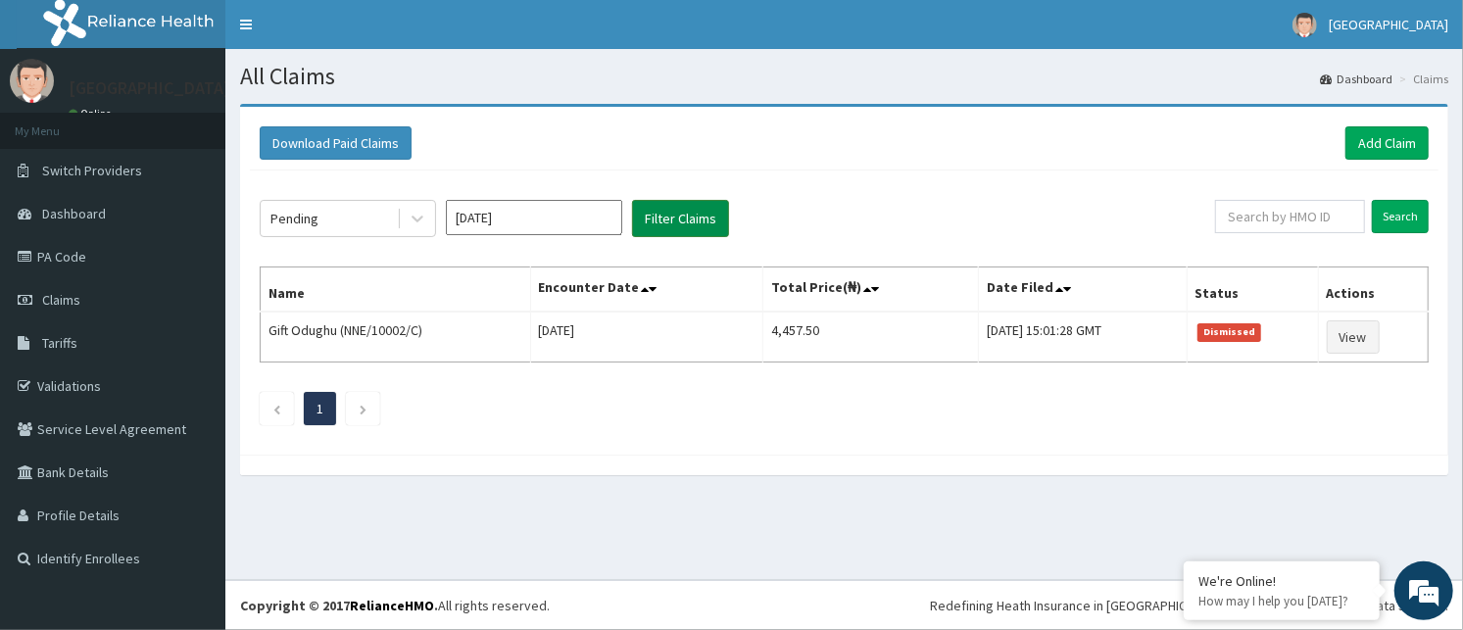
click at [678, 217] on button "Filter Claims" at bounding box center [680, 218] width 97 height 37
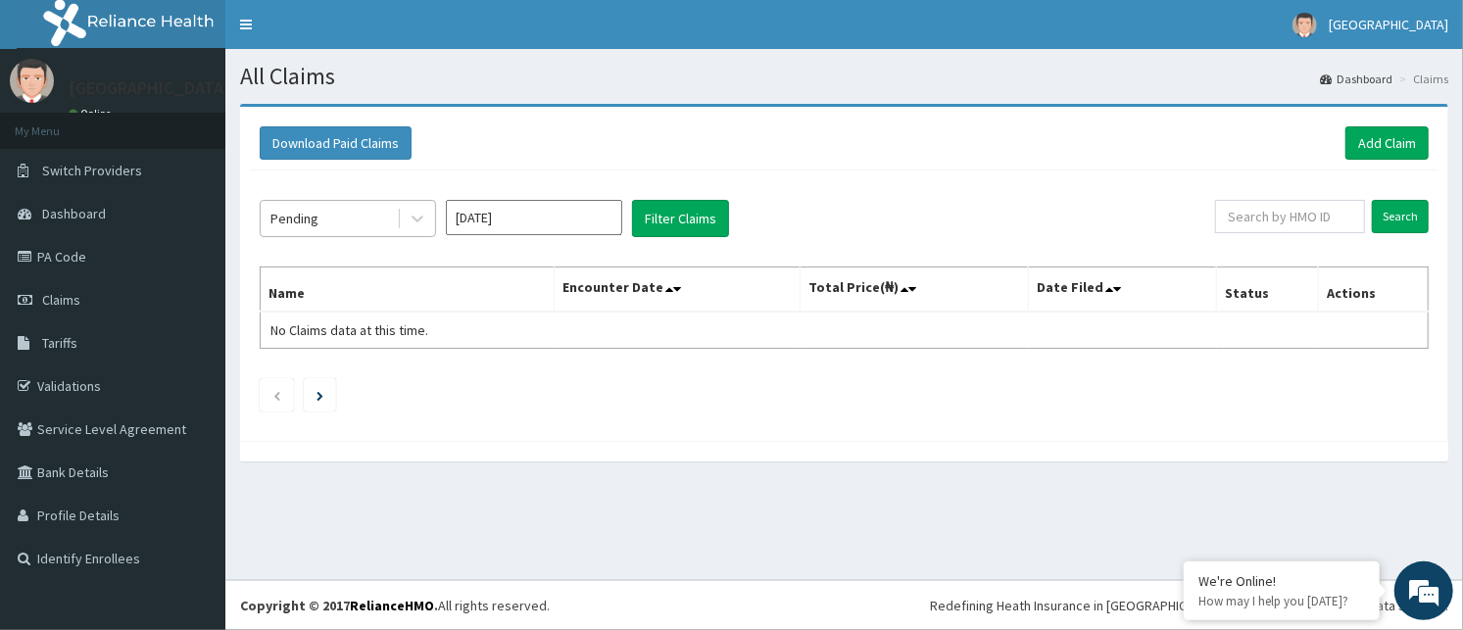
click at [353, 218] on div "Pending" at bounding box center [329, 218] width 136 height 31
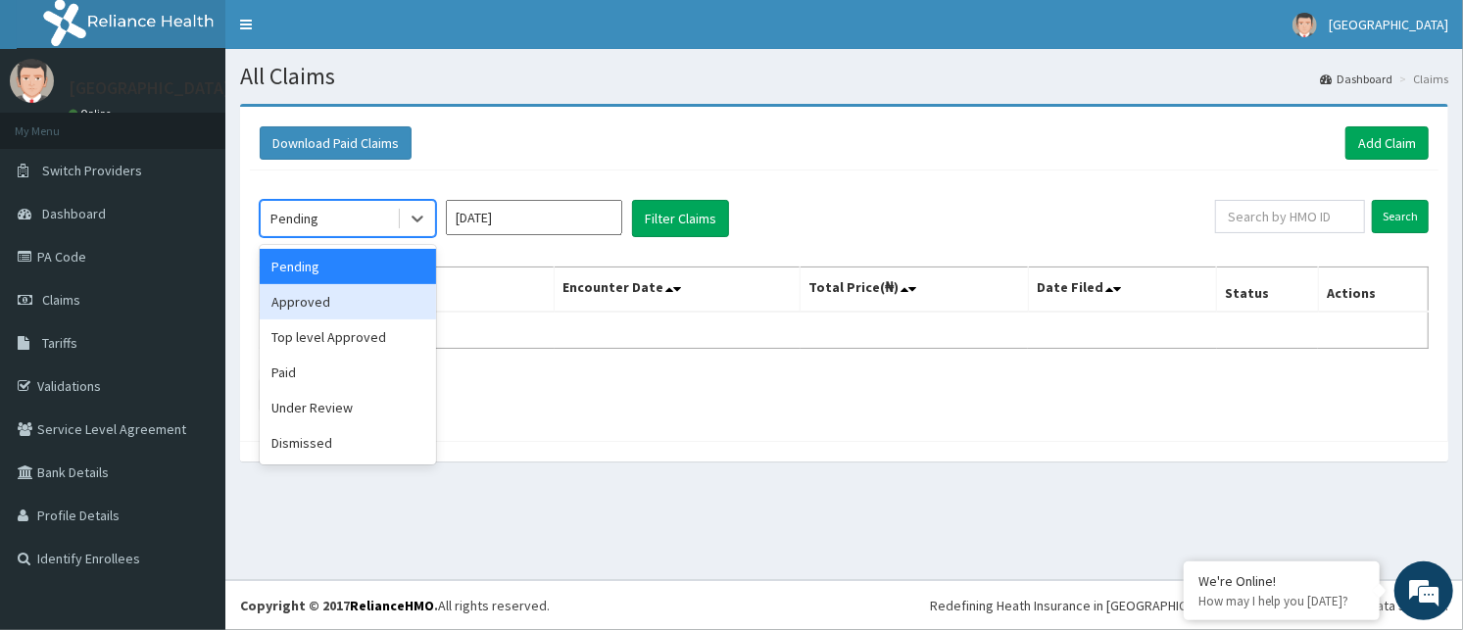
click at [357, 302] on div "Approved" at bounding box center [348, 301] width 176 height 35
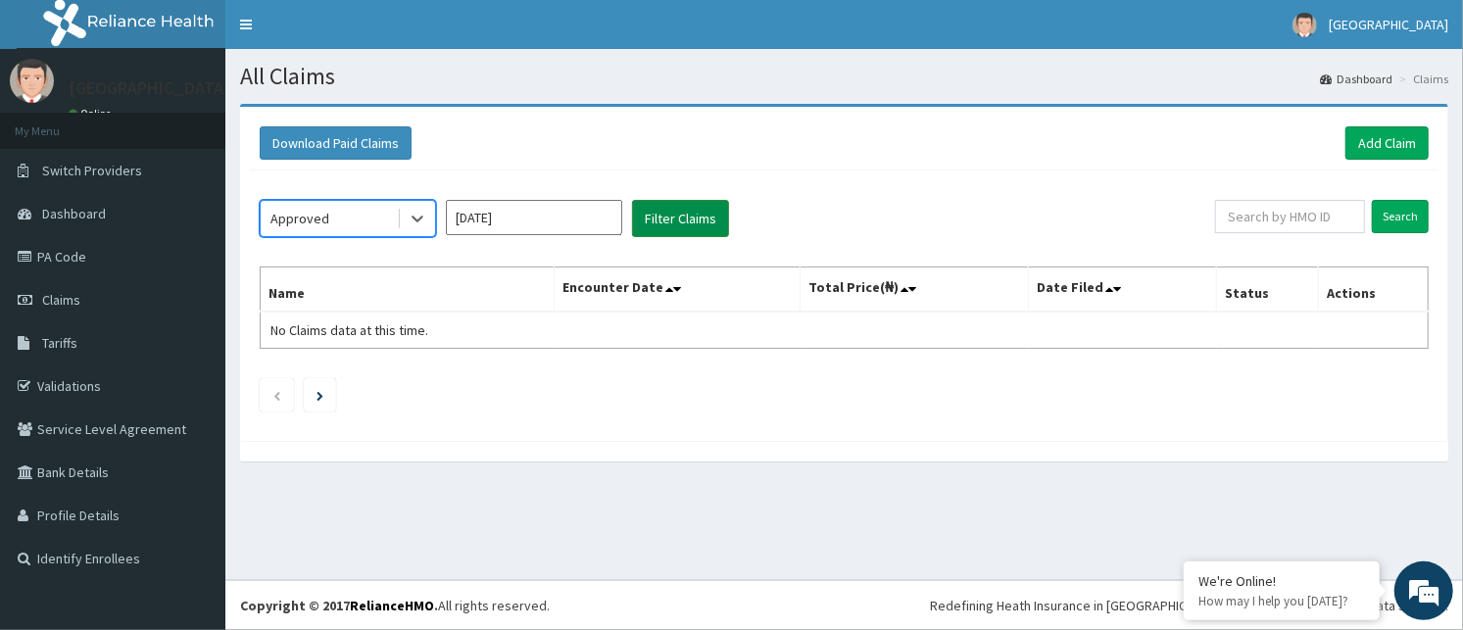
click at [673, 221] on button "Filter Claims" at bounding box center [680, 218] width 97 height 37
drag, startPoint x: 673, startPoint y: 202, endPoint x: 443, endPoint y: 202, distance: 230.2
click at [670, 202] on button "Filter Claims" at bounding box center [680, 218] width 97 height 37
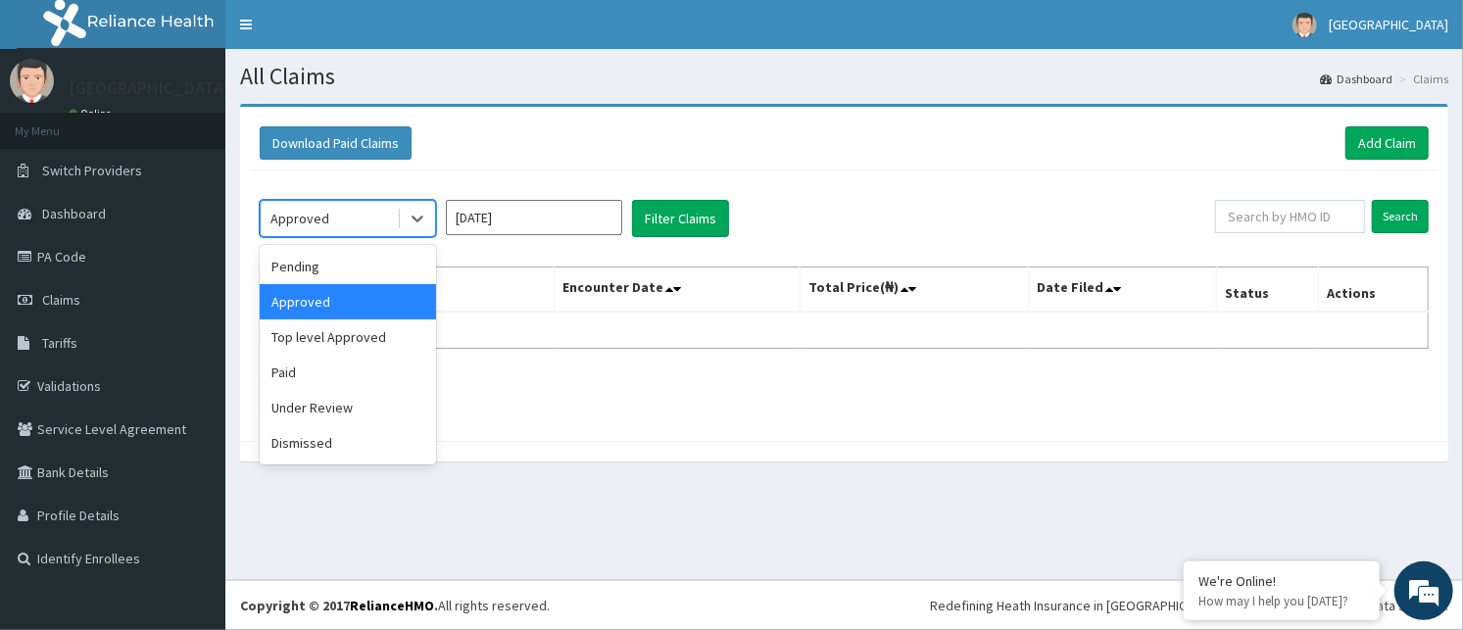
click at [341, 216] on div "Approved" at bounding box center [329, 218] width 136 height 31
click at [365, 336] on div "Top level Approved" at bounding box center [348, 336] width 176 height 35
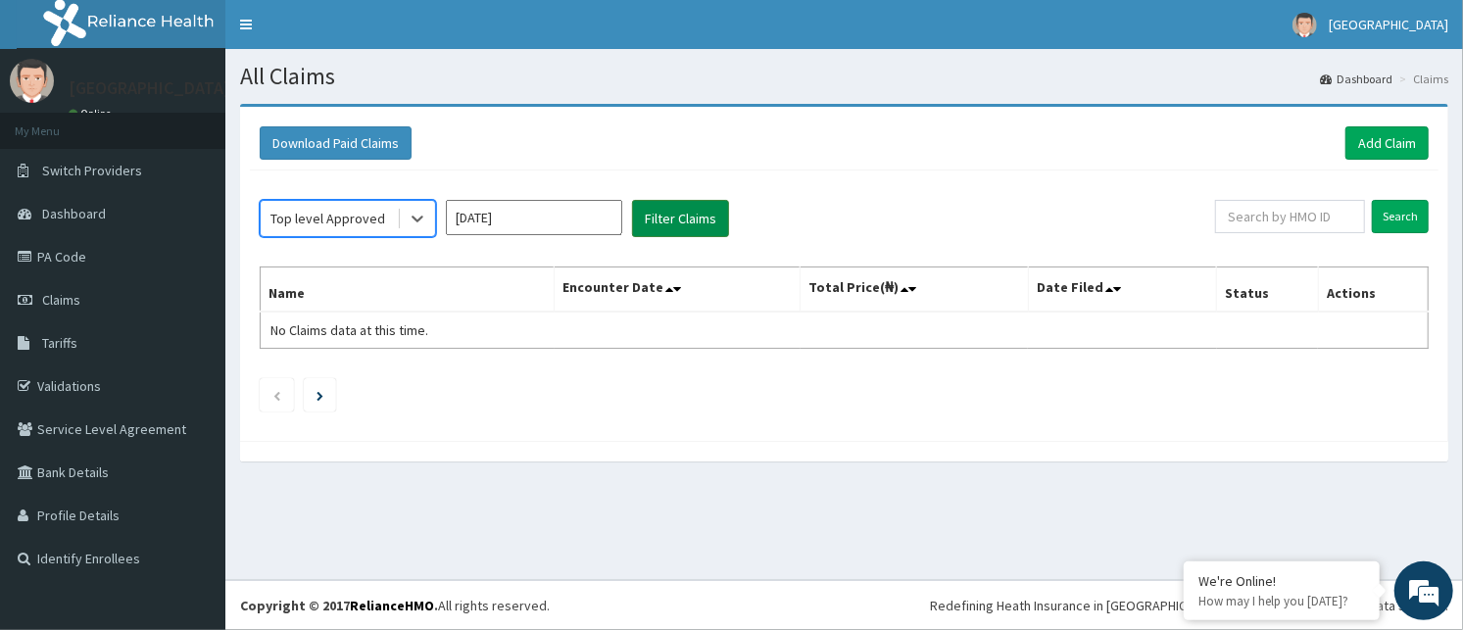
click at [705, 206] on button "Filter Claims" at bounding box center [680, 218] width 97 height 37
click at [314, 221] on div "Top level Approved" at bounding box center [327, 219] width 115 height 20
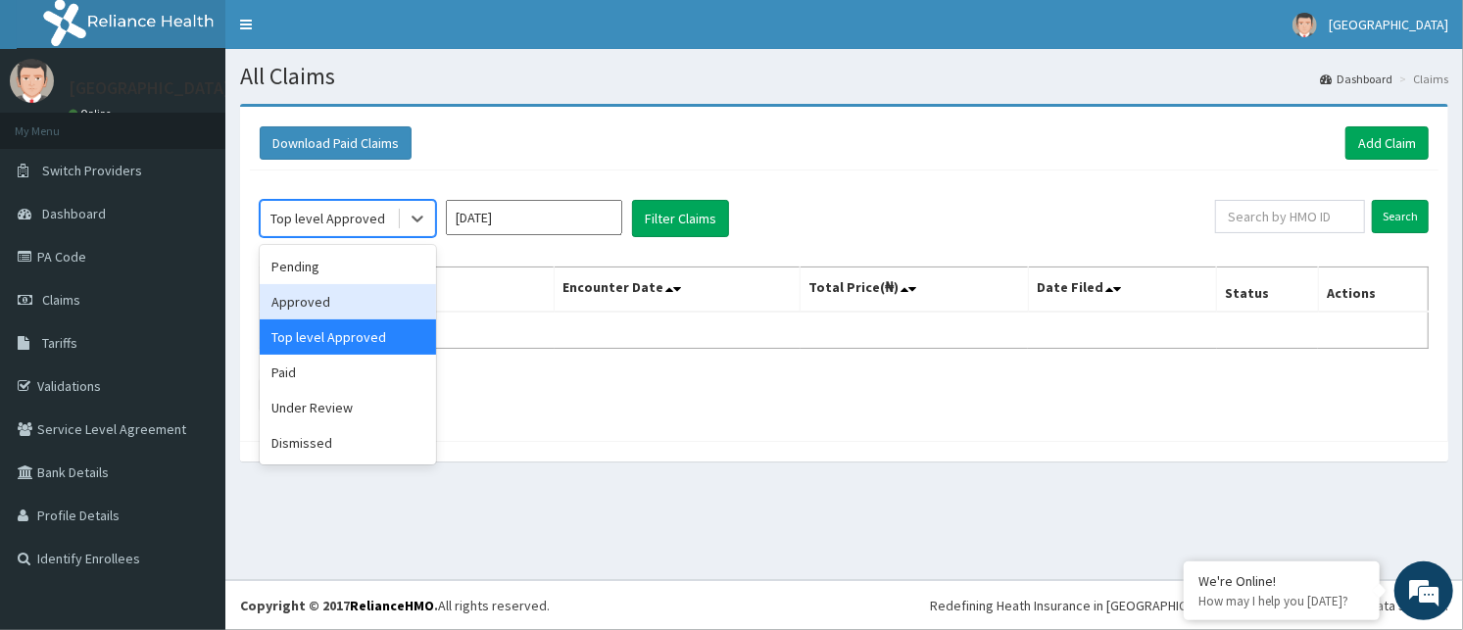
click at [338, 292] on div "Approved" at bounding box center [348, 301] width 176 height 35
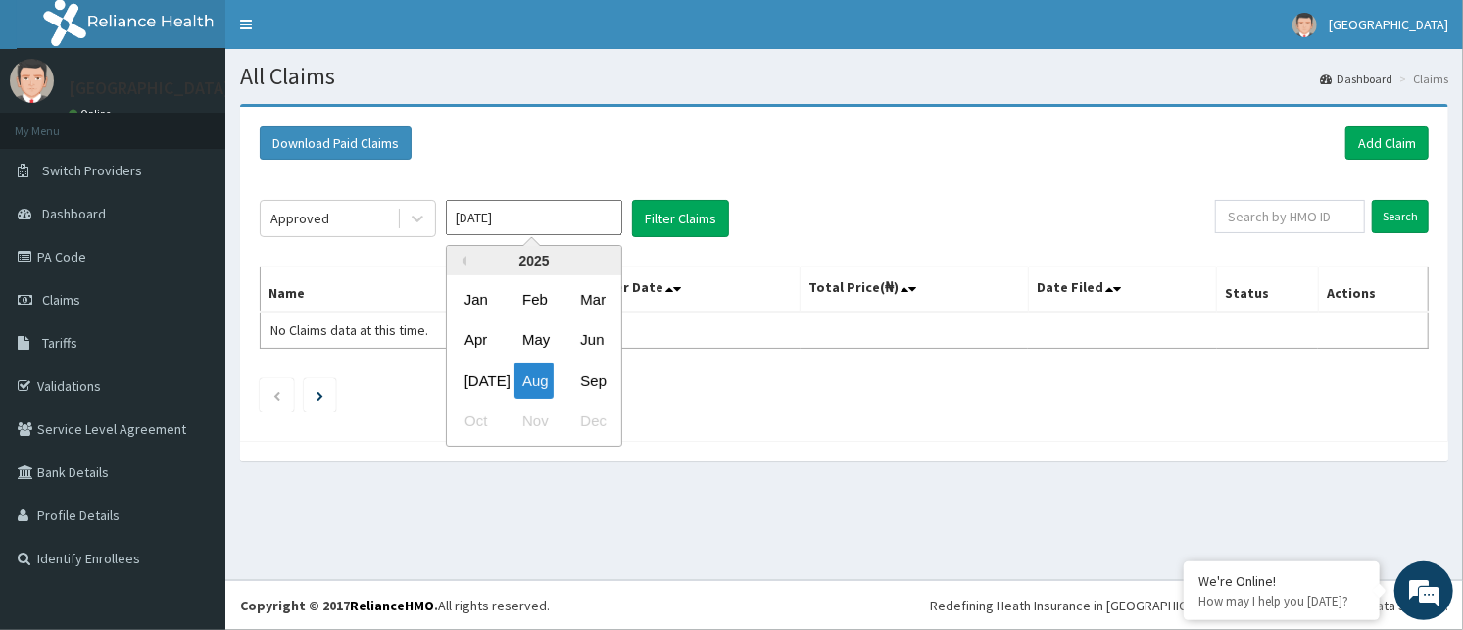
drag, startPoint x: 550, startPoint y: 217, endPoint x: 503, endPoint y: 292, distance: 88.9
click at [547, 218] on input "Aug 2025" at bounding box center [534, 217] width 176 height 35
drag, startPoint x: 599, startPoint y: 378, endPoint x: 613, endPoint y: 353, distance: 29.4
click at [603, 369] on div "Sep" at bounding box center [591, 381] width 39 height 36
type input "Sep 2025"
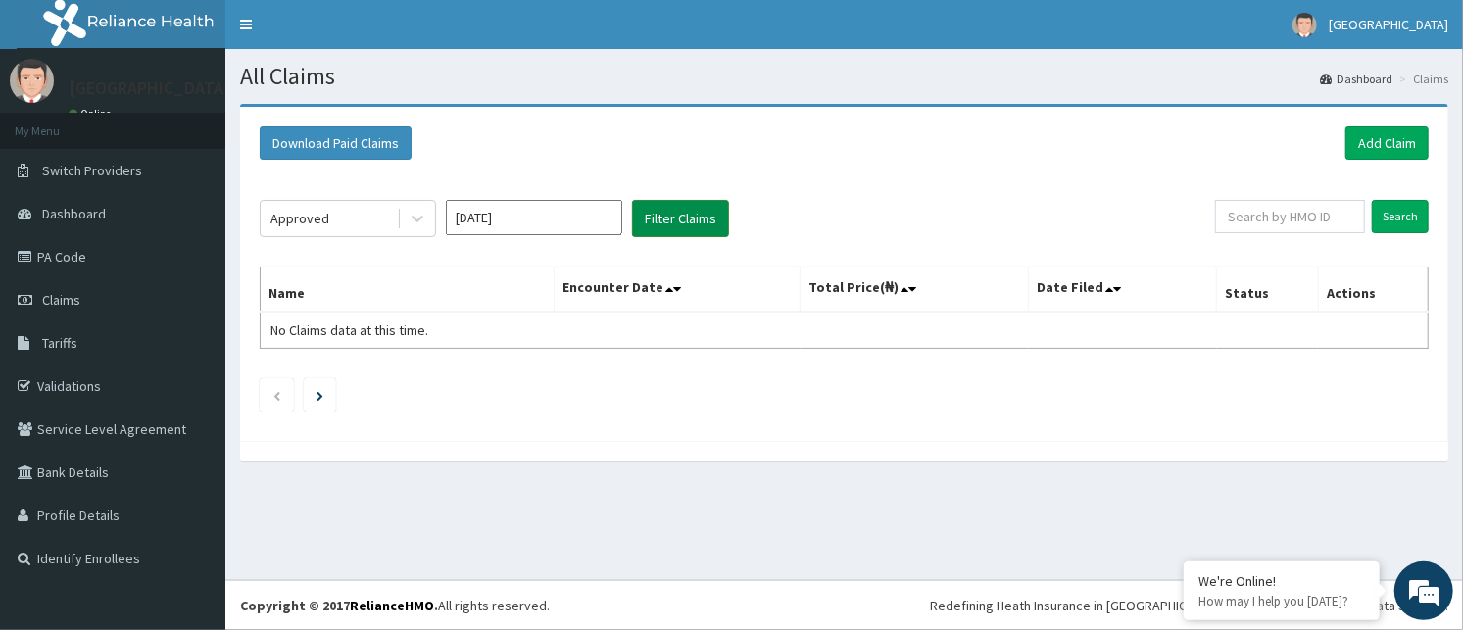
click at [703, 210] on button "Filter Claims" at bounding box center [680, 218] width 97 height 37
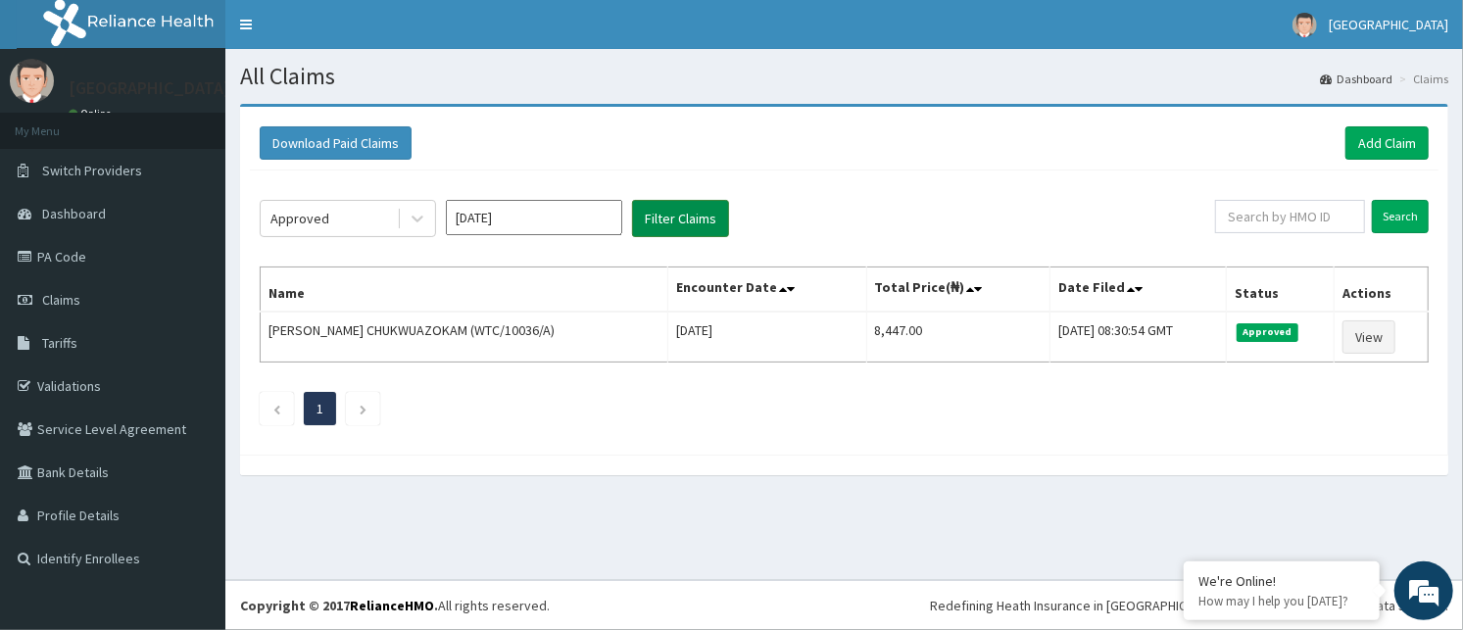
click at [661, 217] on button "Filter Claims" at bounding box center [680, 218] width 97 height 37
click at [1123, 187] on div "Approved Sep 2025 Filter Claims Search Name Encounter Date Total Price(₦) Date …" at bounding box center [844, 307] width 1188 height 274
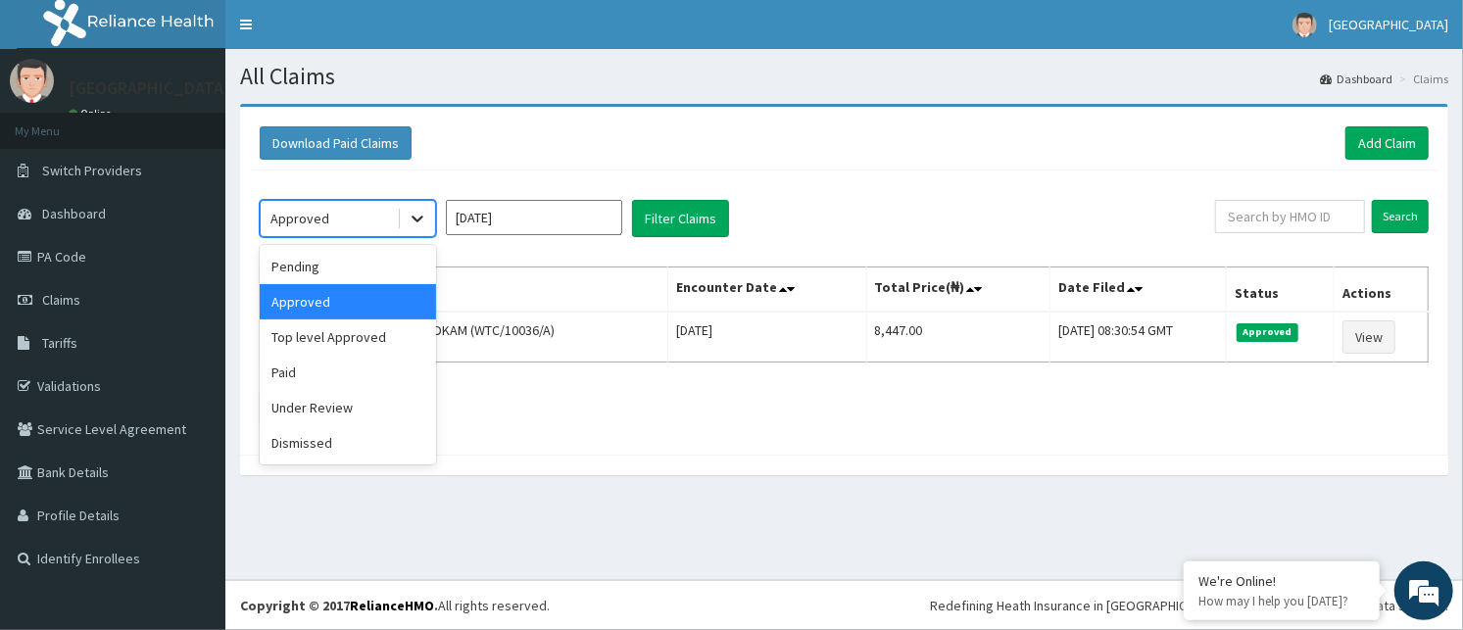
click at [419, 217] on icon at bounding box center [418, 219] width 20 height 20
click at [340, 400] on div "Under Review" at bounding box center [348, 407] width 176 height 35
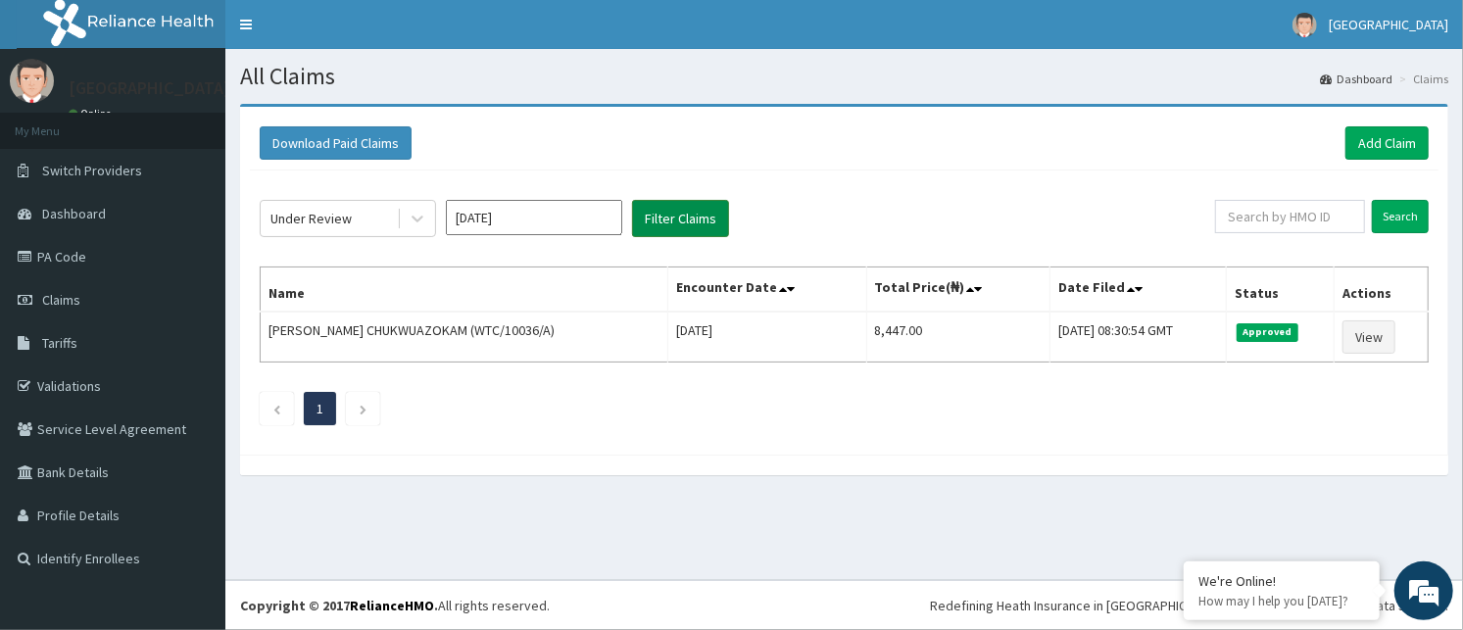
click at [693, 218] on button "Filter Claims" at bounding box center [680, 218] width 97 height 37
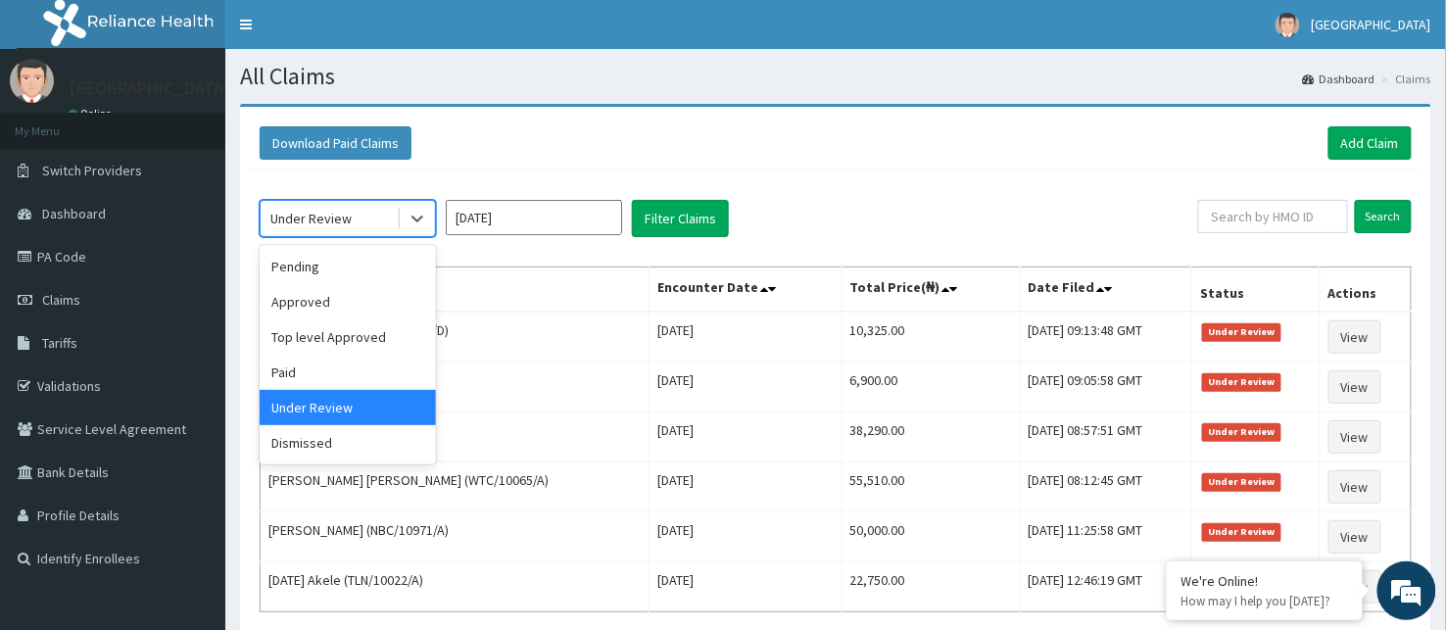
drag, startPoint x: 314, startPoint y: 223, endPoint x: 319, endPoint y: 238, distance: 15.8
click at [315, 223] on div "Under Review" at bounding box center [310, 219] width 81 height 20
drag, startPoint x: 323, startPoint y: 295, endPoint x: 889, endPoint y: 288, distance: 565.4
click at [327, 294] on div "Approved" at bounding box center [348, 301] width 176 height 35
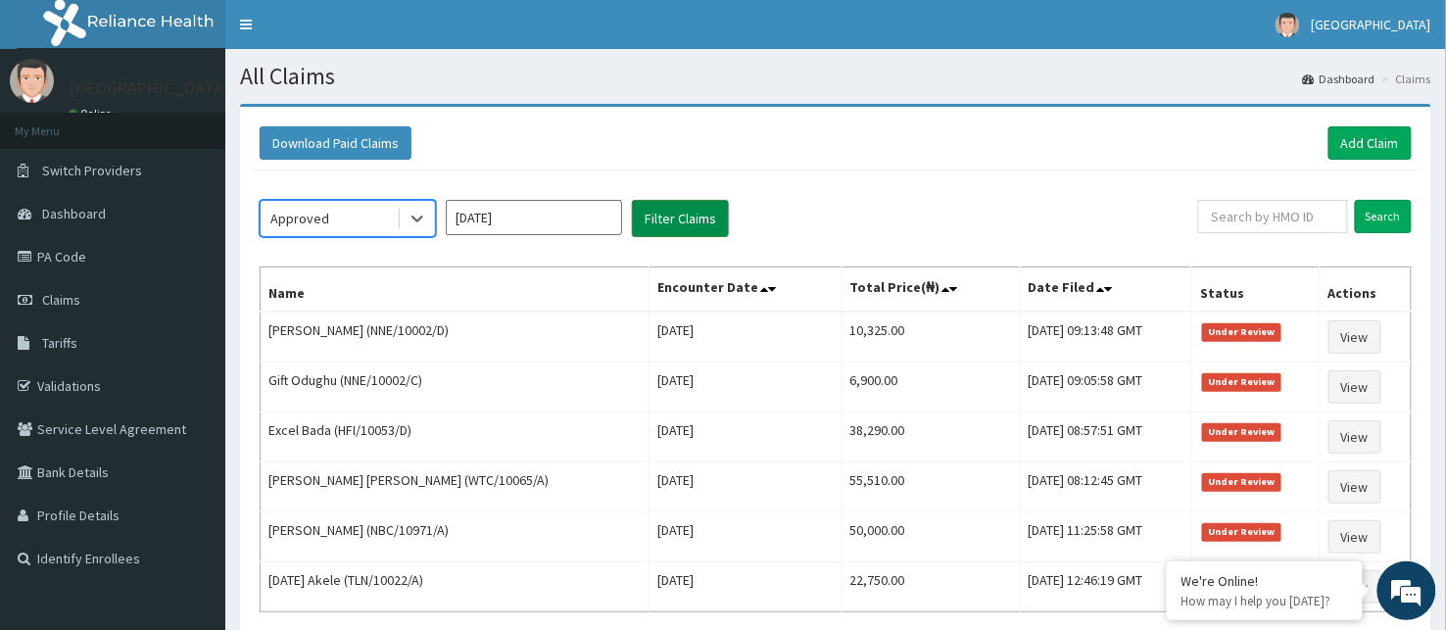
click at [693, 208] on button "Filter Claims" at bounding box center [680, 218] width 97 height 37
